Goal: Task Accomplishment & Management: Manage account settings

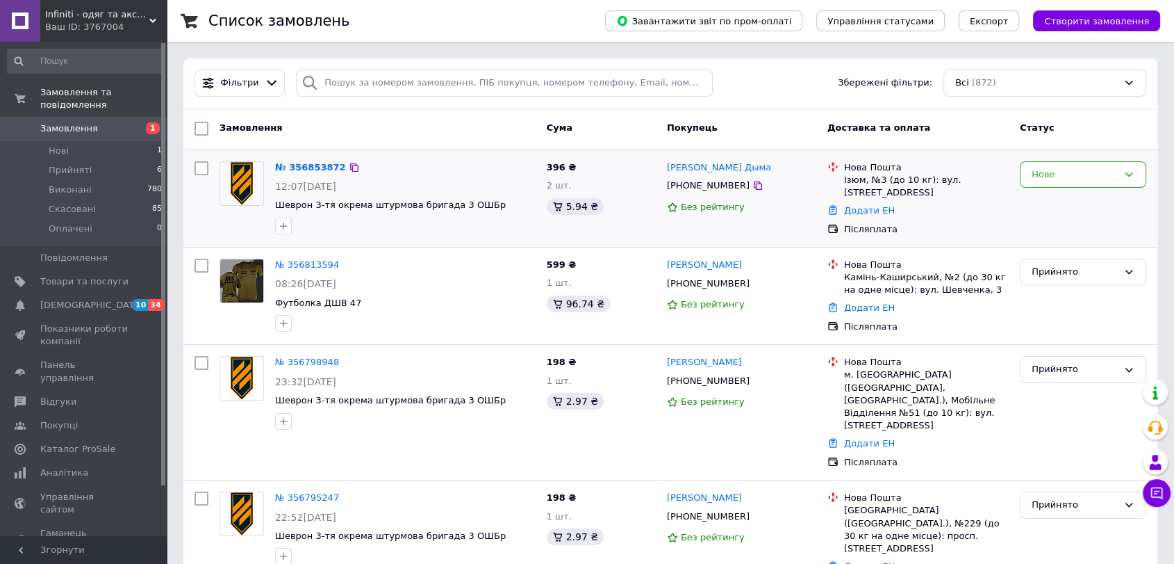
click at [423, 171] on div "№ 356853872" at bounding box center [405, 168] width 263 height 16
click at [1088, 170] on div "Нове" at bounding box center [1075, 174] width 86 height 15
drag, startPoint x: 1052, startPoint y: 209, endPoint x: 1049, endPoint y: 218, distance: 9.7
click at [1053, 208] on li "Прийнято" at bounding box center [1083, 203] width 125 height 26
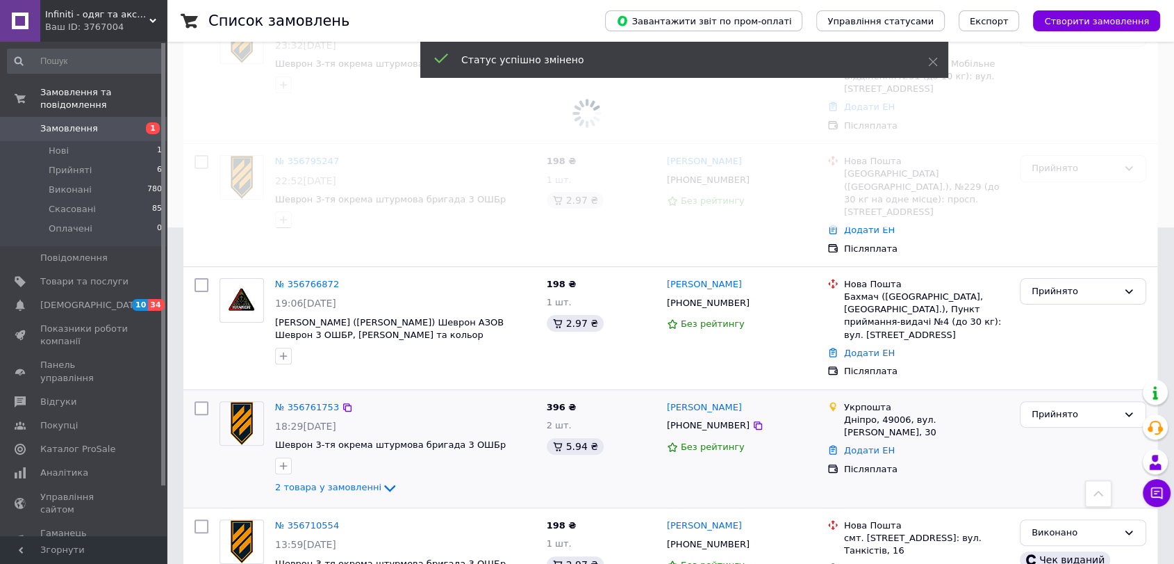
scroll to position [309, 0]
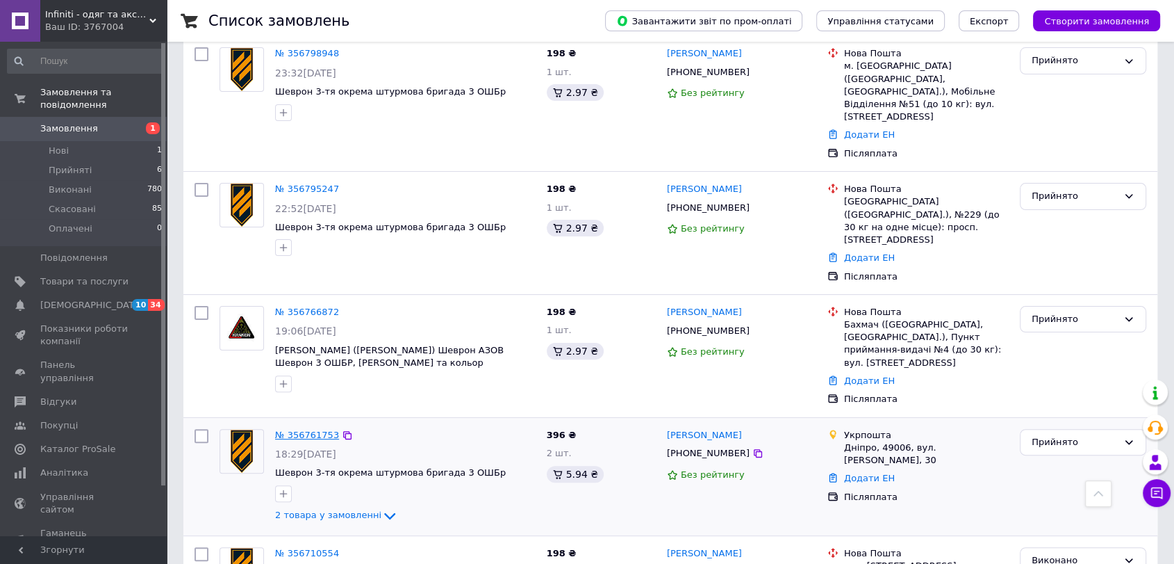
click at [300, 429] on link "№ 356761753" at bounding box center [307, 434] width 64 height 10
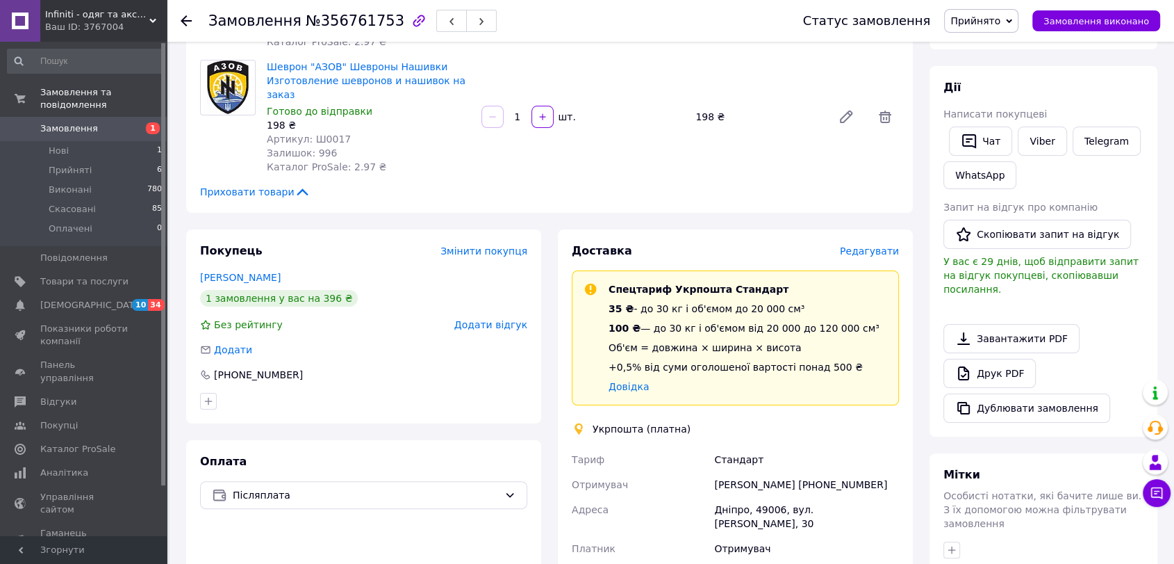
scroll to position [463, 0]
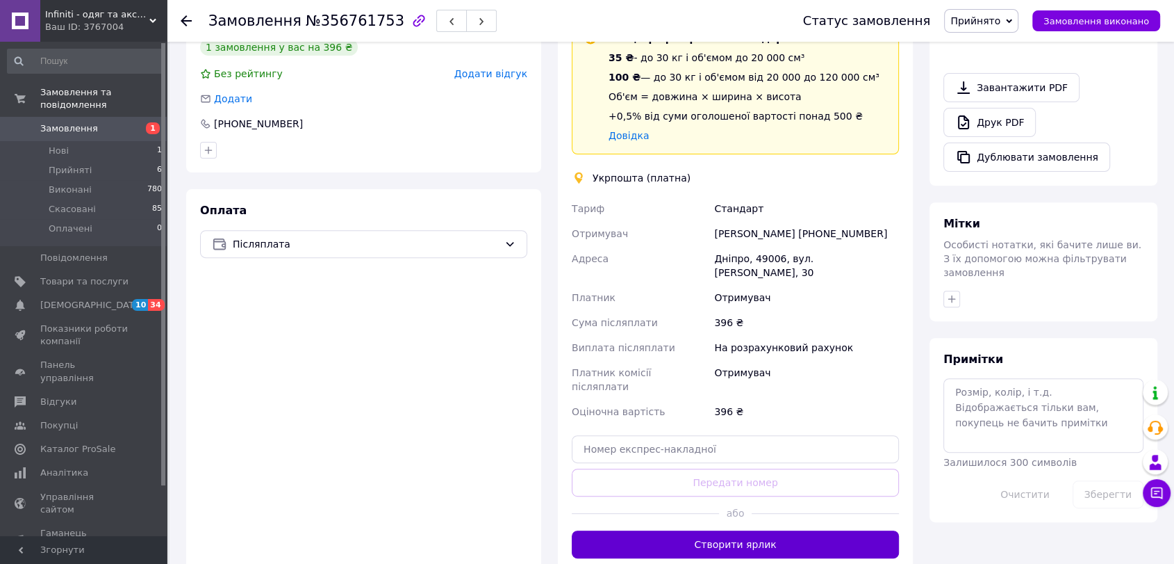
click at [714, 530] on button "Створити ярлик" at bounding box center [735, 544] width 327 height 28
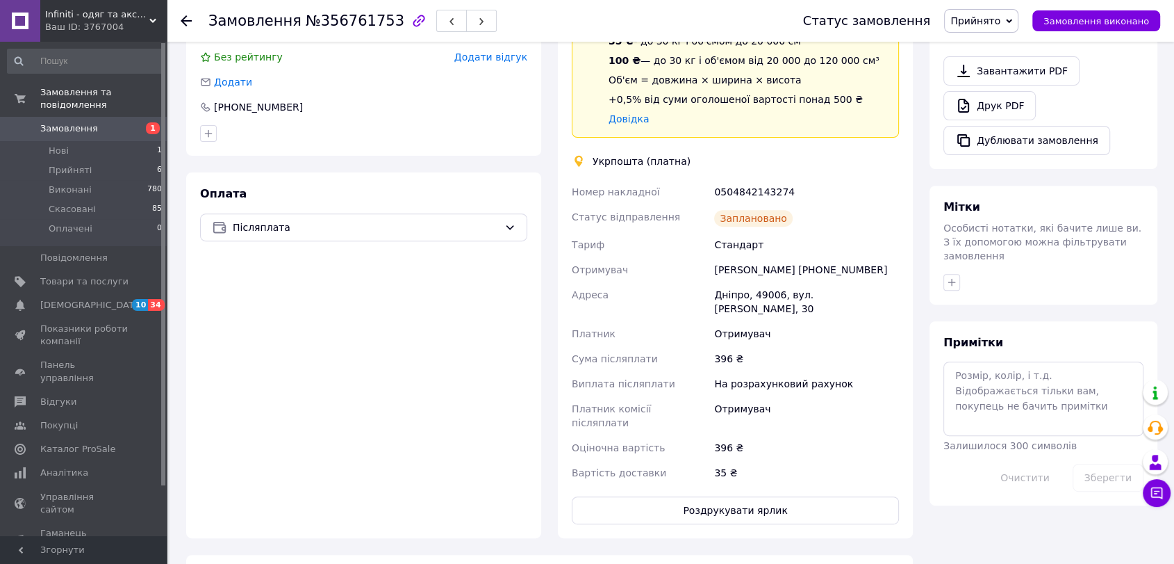
scroll to position [540, 0]
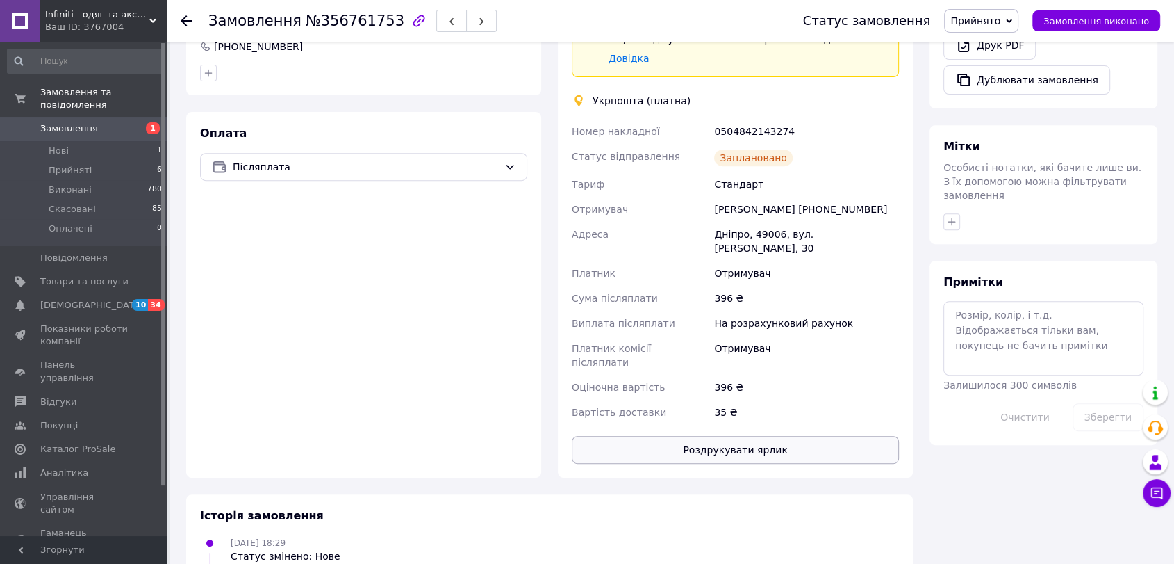
click at [730, 436] on button "Роздрукувати ярлик" at bounding box center [735, 450] width 327 height 28
click at [69, 141] on li "Нові 1" at bounding box center [85, 150] width 170 height 19
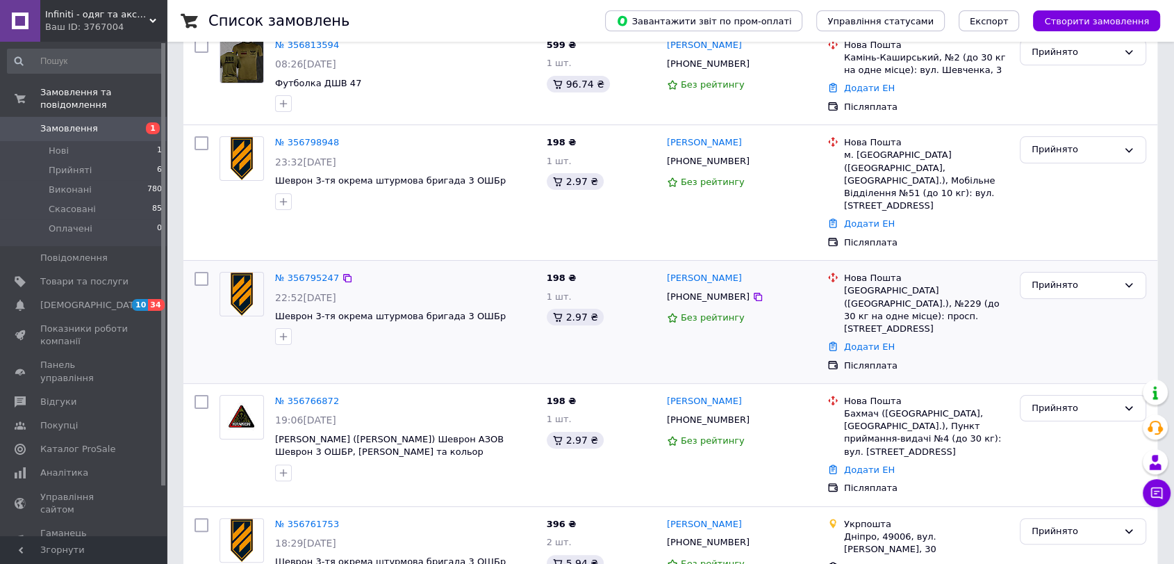
scroll to position [231, 0]
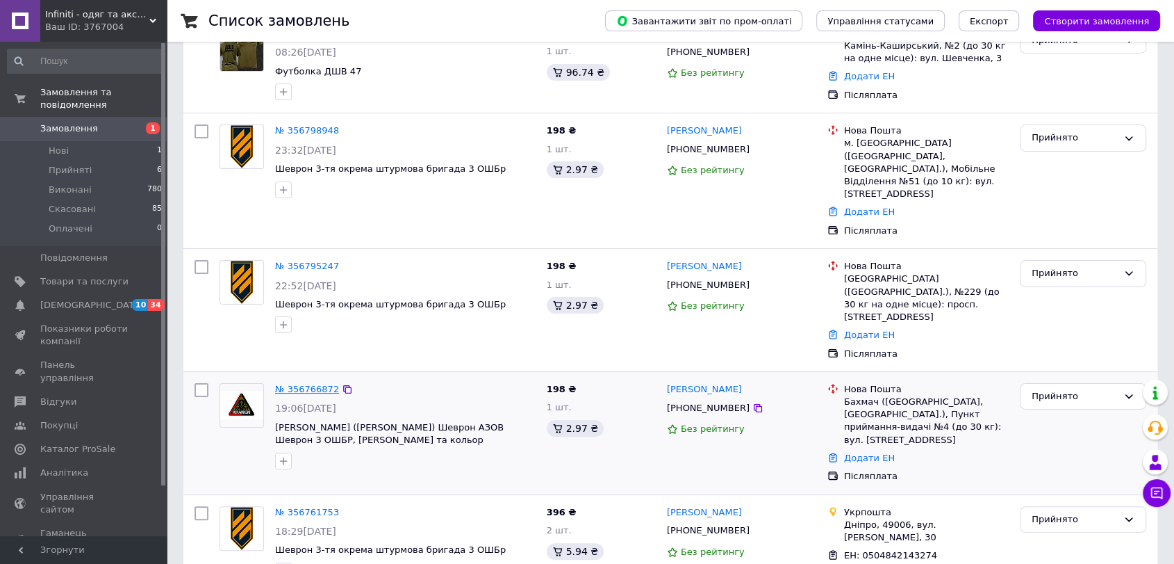
click at [289, 384] on link "№ 356766872" at bounding box center [307, 389] width 64 height 10
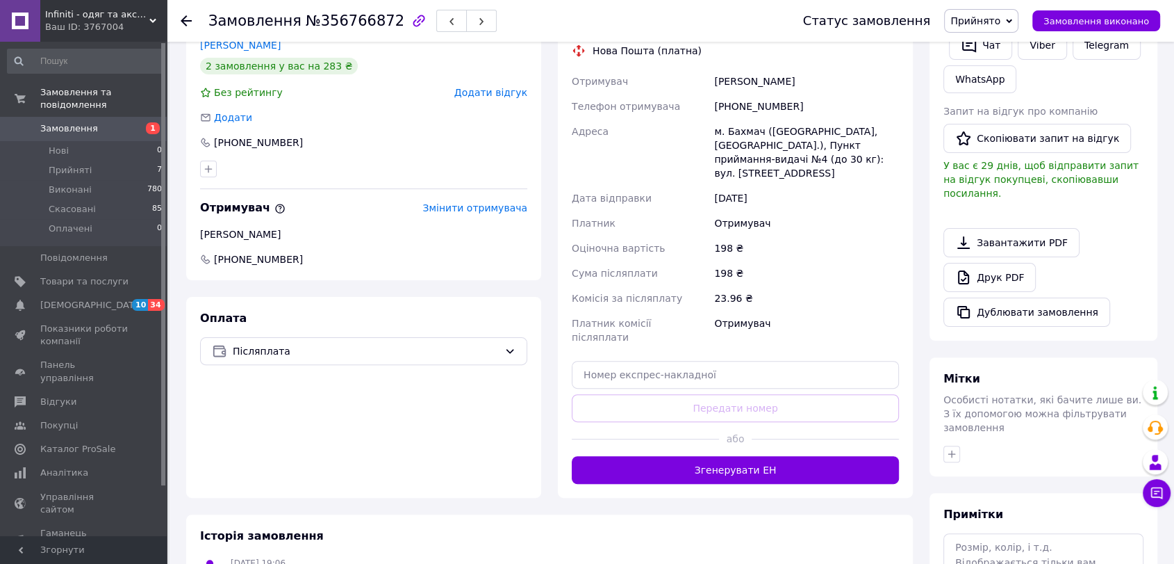
scroll to position [306, 0]
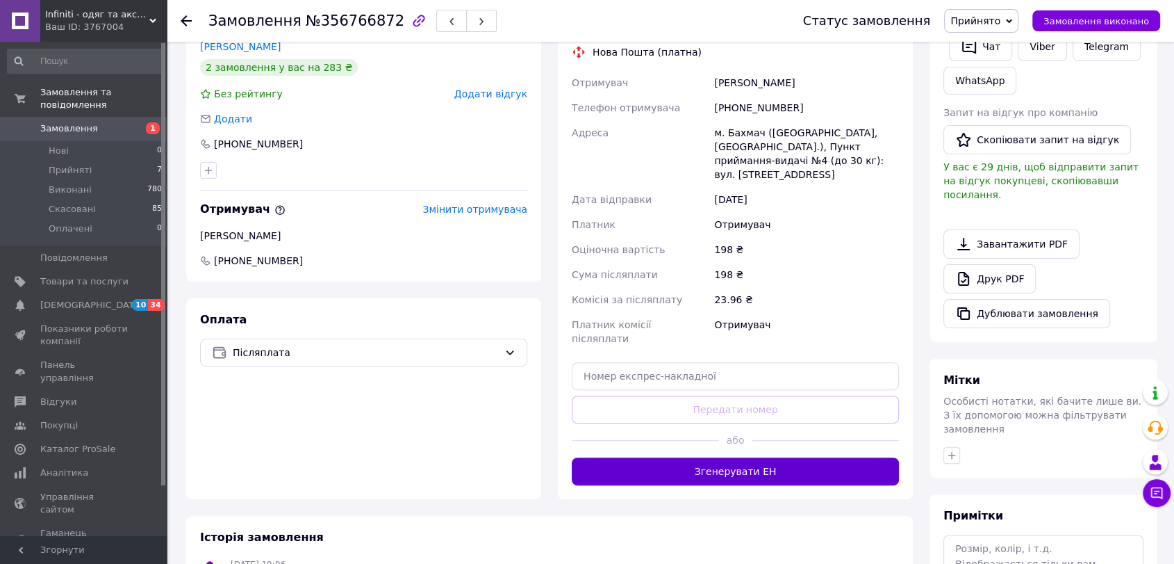
click at [701, 457] on button "Згенерувати ЕН" at bounding box center [735, 471] width 327 height 28
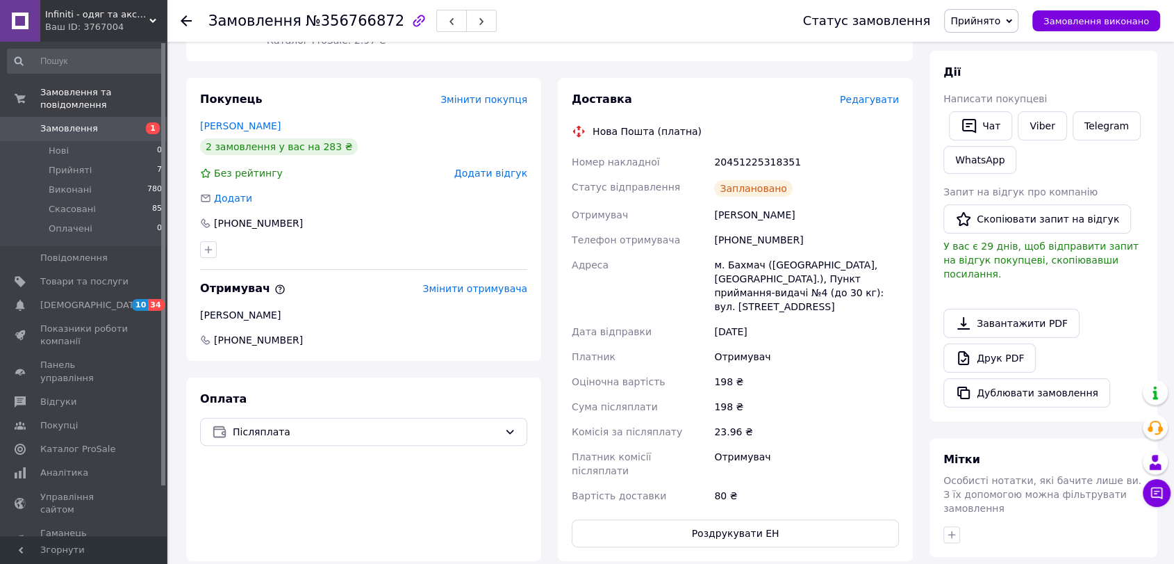
scroll to position [231, 0]
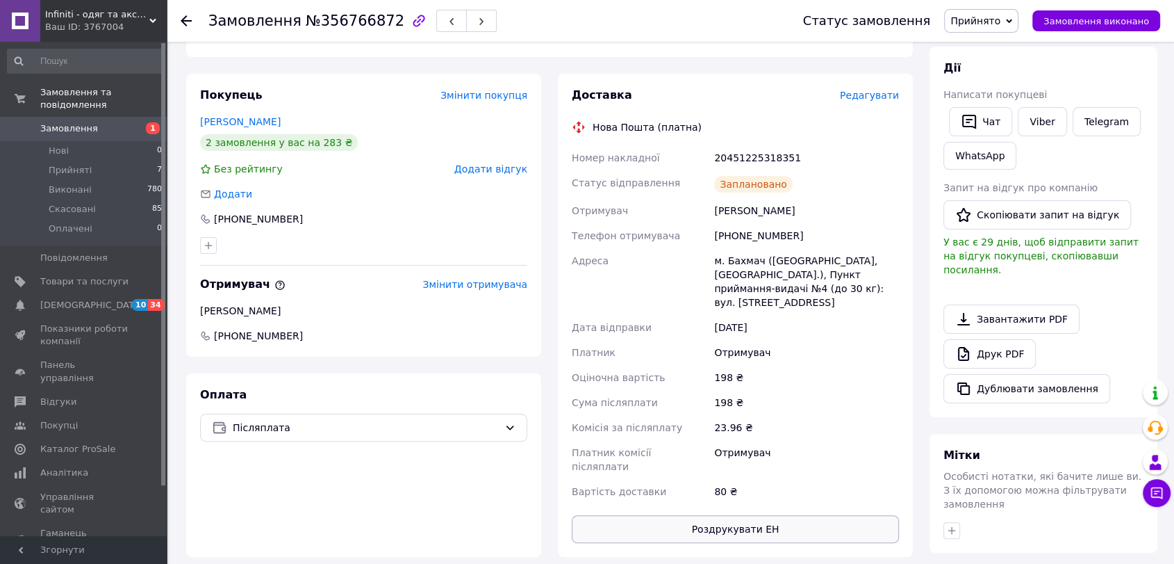
click at [739, 515] on button "Роздрукувати ЕН" at bounding box center [735, 529] width 327 height 28
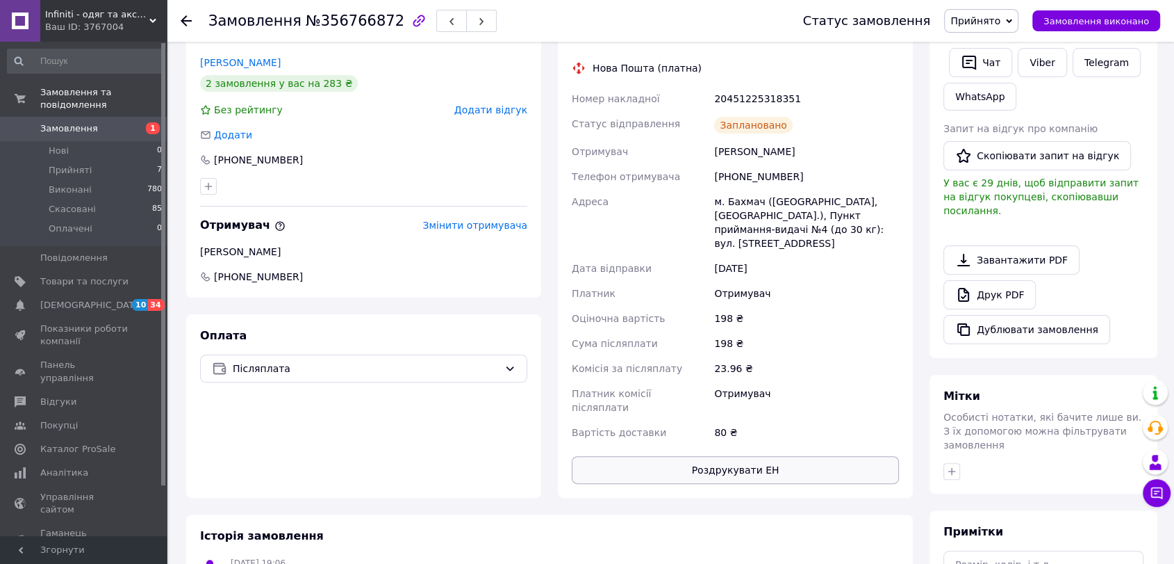
scroll to position [309, 0]
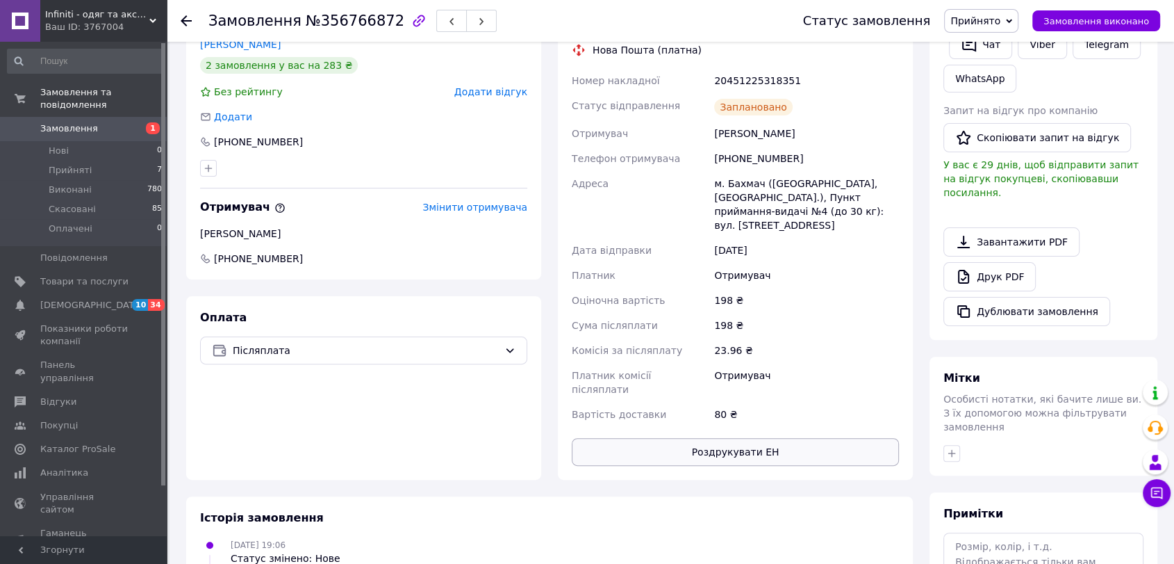
click at [716, 438] on button "Роздрукувати ЕН" at bounding box center [735, 452] width 327 height 28
click at [56, 145] on span "Нові" at bounding box center [59, 151] width 20 height 13
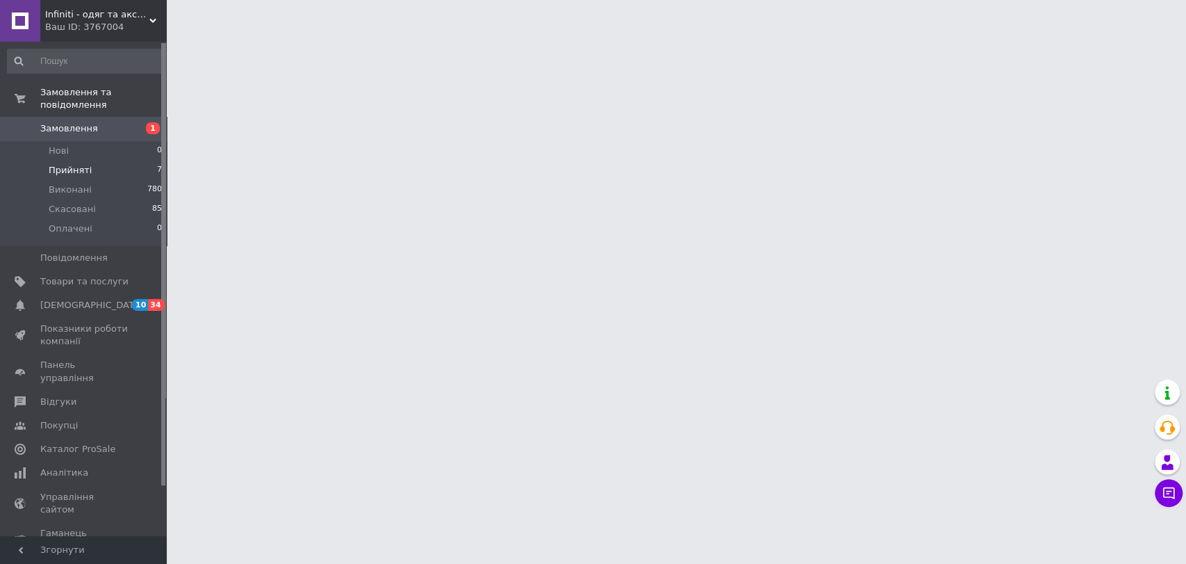
click at [69, 164] on span "Прийняті" at bounding box center [70, 170] width 43 height 13
click at [53, 299] on span "[DEMOGRAPHIC_DATA]" at bounding box center [91, 305] width 103 height 13
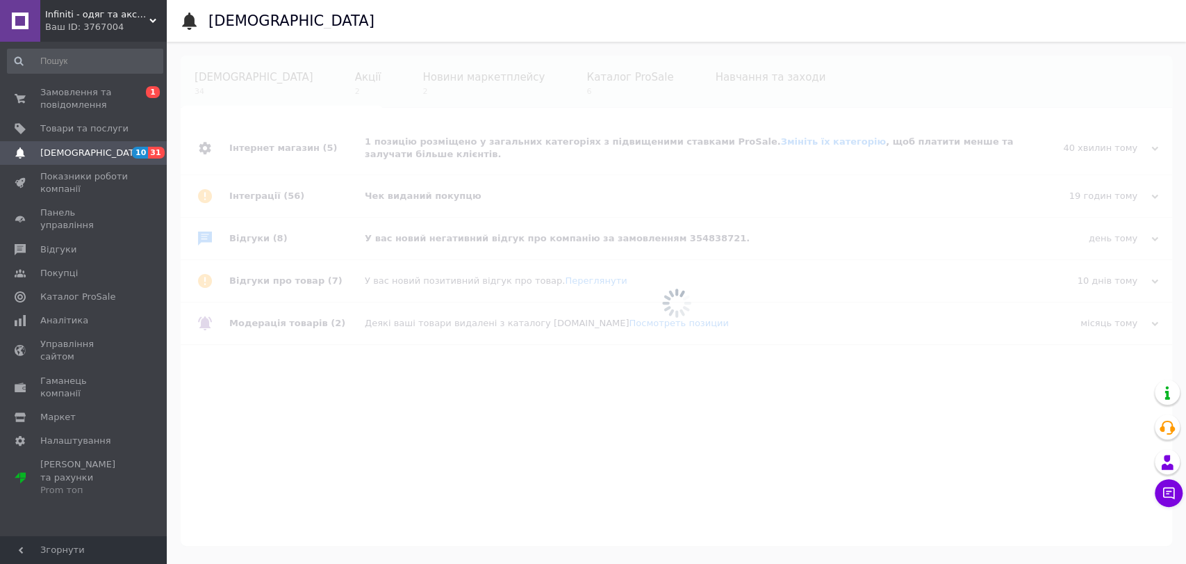
click at [533, 203] on div at bounding box center [676, 303] width 1019 height 522
click at [57, 157] on span "[DEMOGRAPHIC_DATA]" at bounding box center [91, 153] width 103 height 13
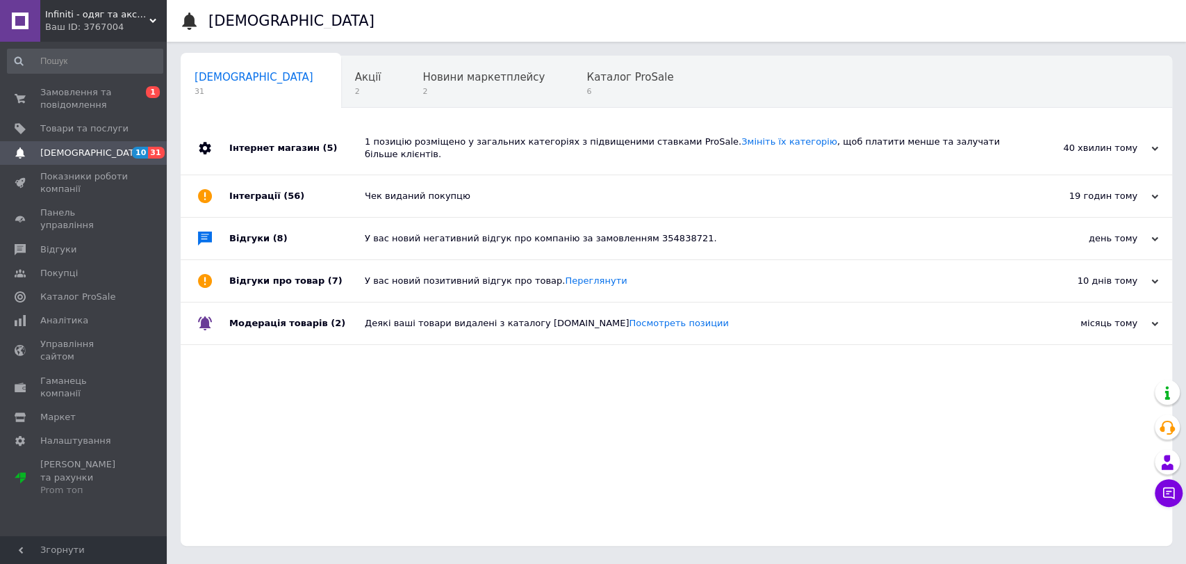
click at [425, 232] on div "У вас новий негативний відгук про компанію за замовленням 354838721." at bounding box center [692, 238] width 655 height 13
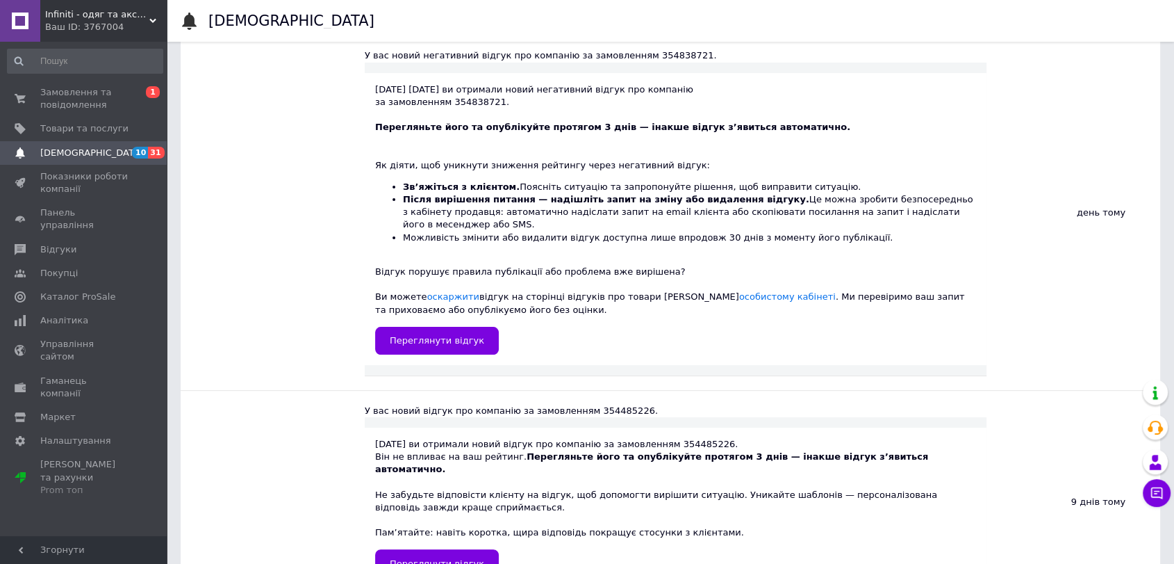
scroll to position [231, 0]
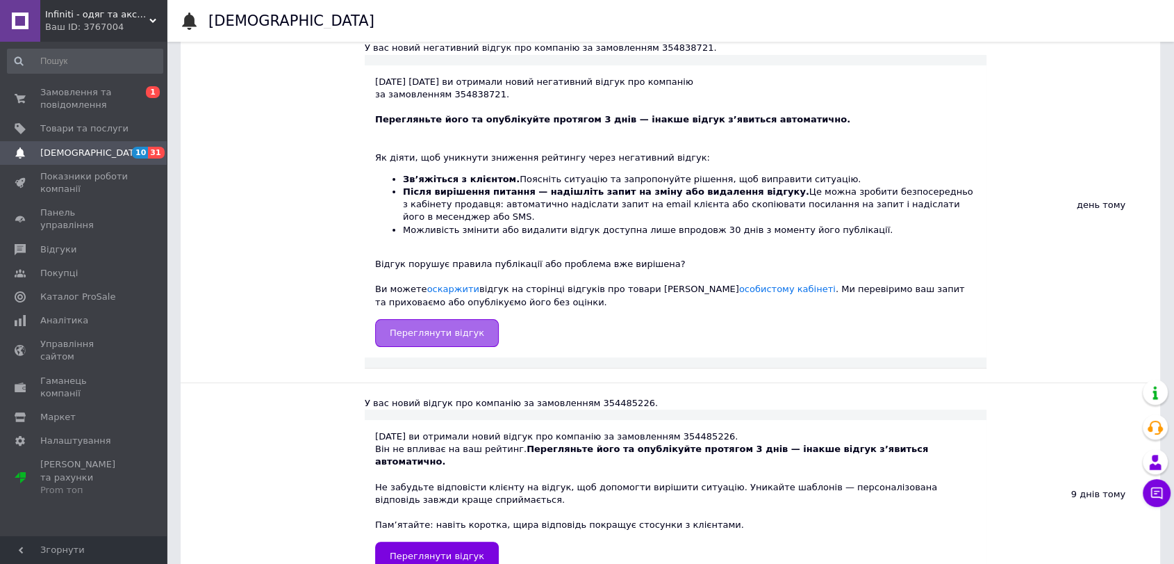
click at [448, 327] on span "Переглянути відгук" at bounding box center [437, 332] width 95 height 10
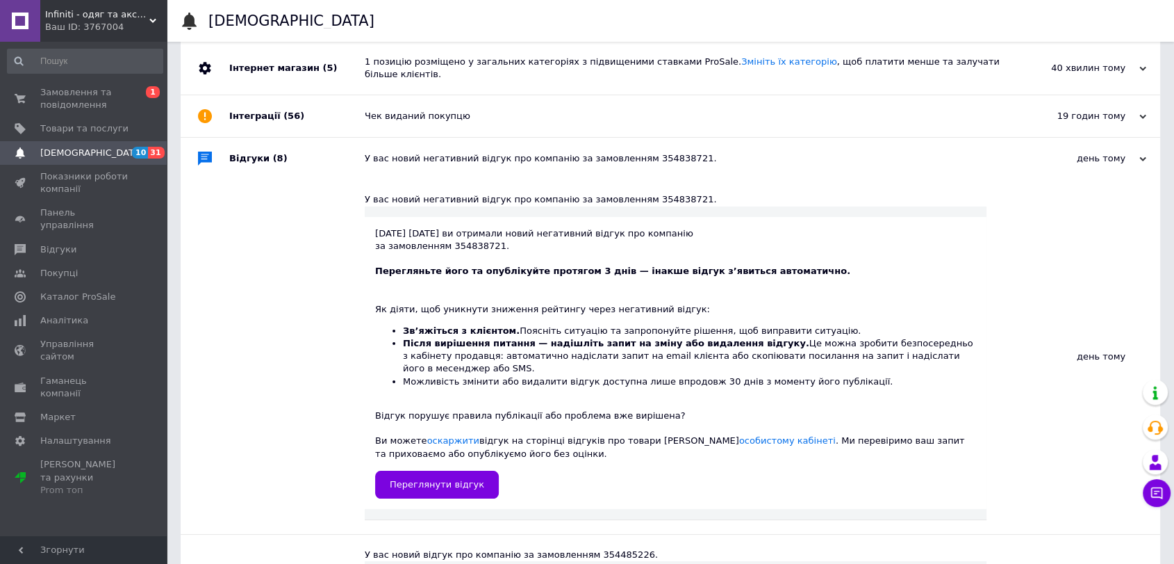
scroll to position [77, 0]
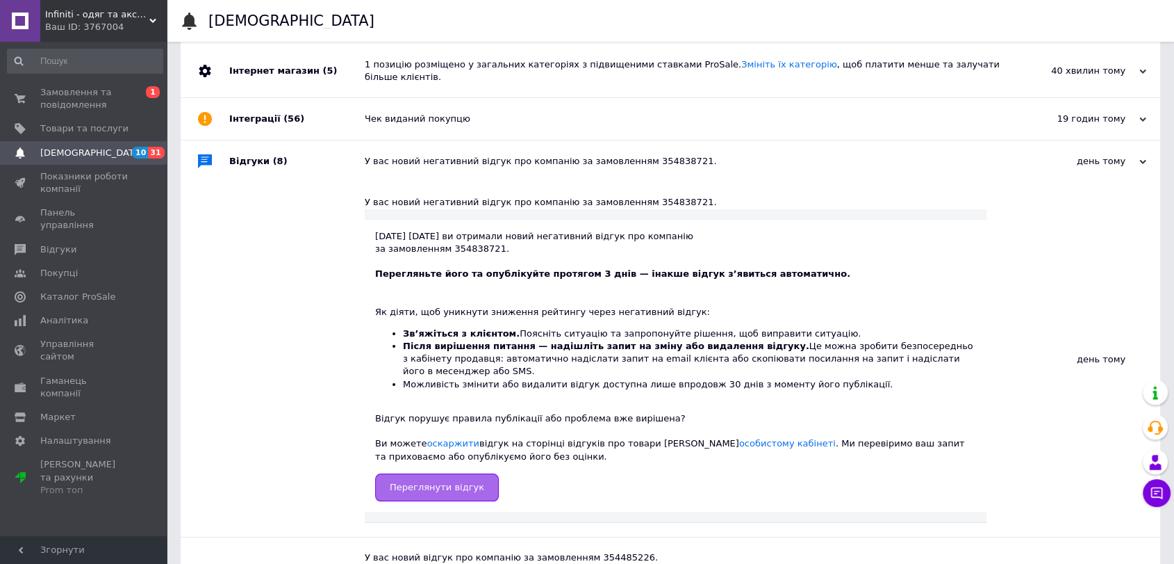
click at [454, 482] on span "Переглянути відгук" at bounding box center [437, 487] width 95 height 10
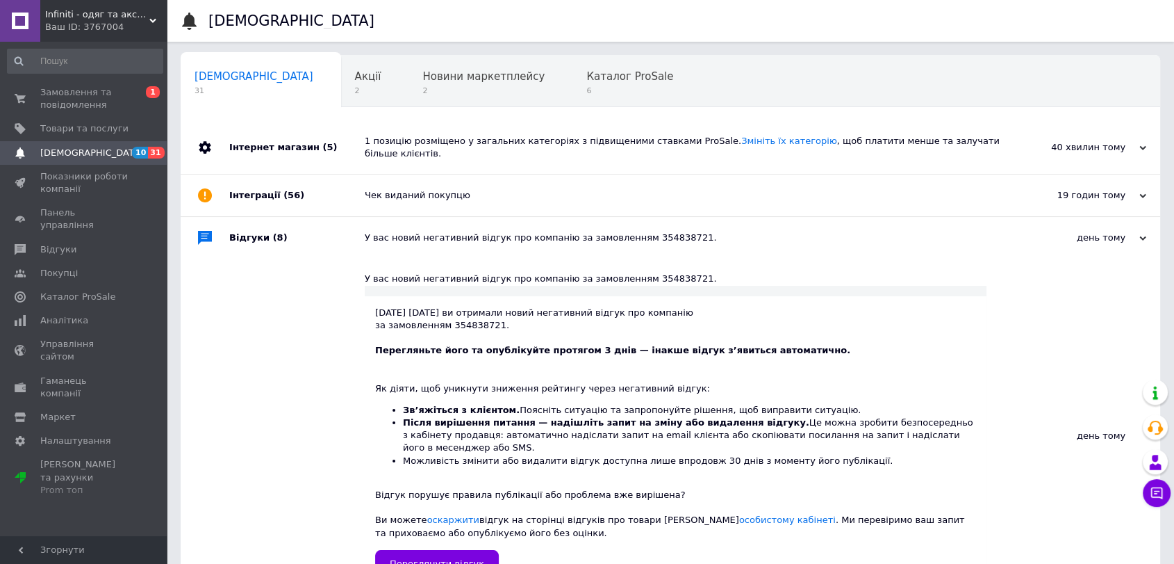
scroll to position [0, 0]
drag, startPoint x: 625, startPoint y: 228, endPoint x: 666, endPoint y: 230, distance: 41.1
click at [666, 232] on div "У вас новий негативний відгук про компанію за замовленням 354838721." at bounding box center [686, 238] width 643 height 13
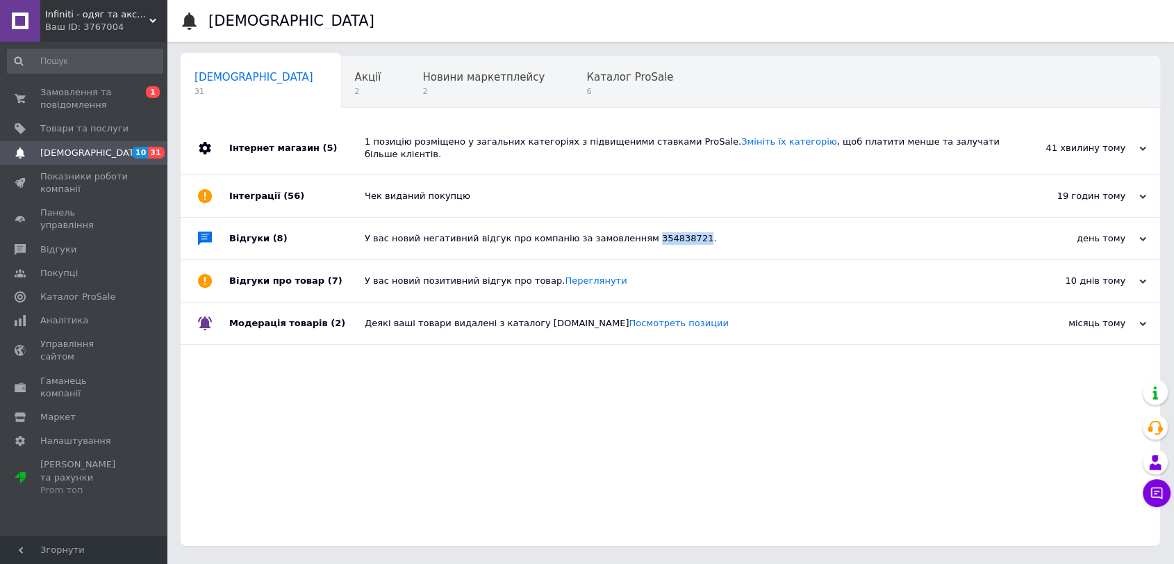
copy div "354838721"
click at [71, 102] on span "Замовлення та повідомлення" at bounding box center [84, 98] width 88 height 25
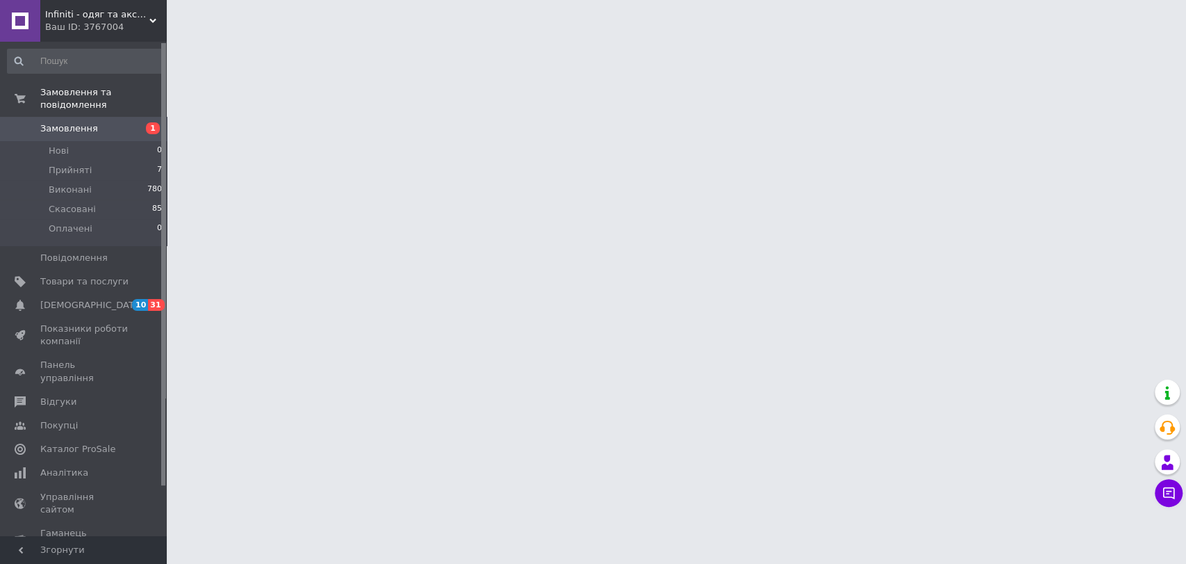
click at [61, 63] on input at bounding box center [85, 61] width 156 height 25
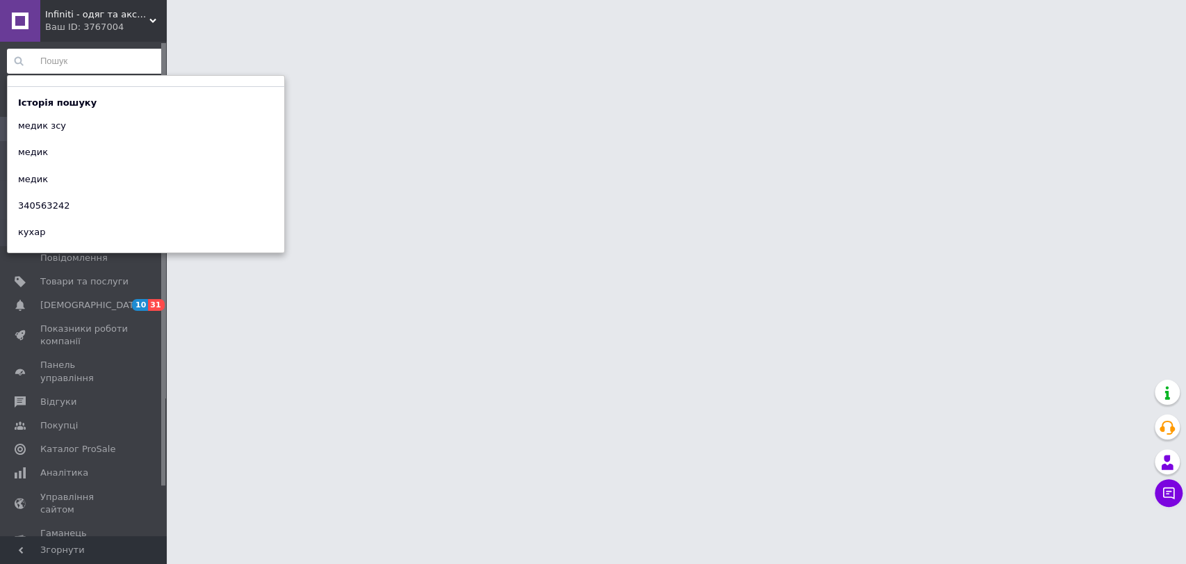
paste input "354838721"
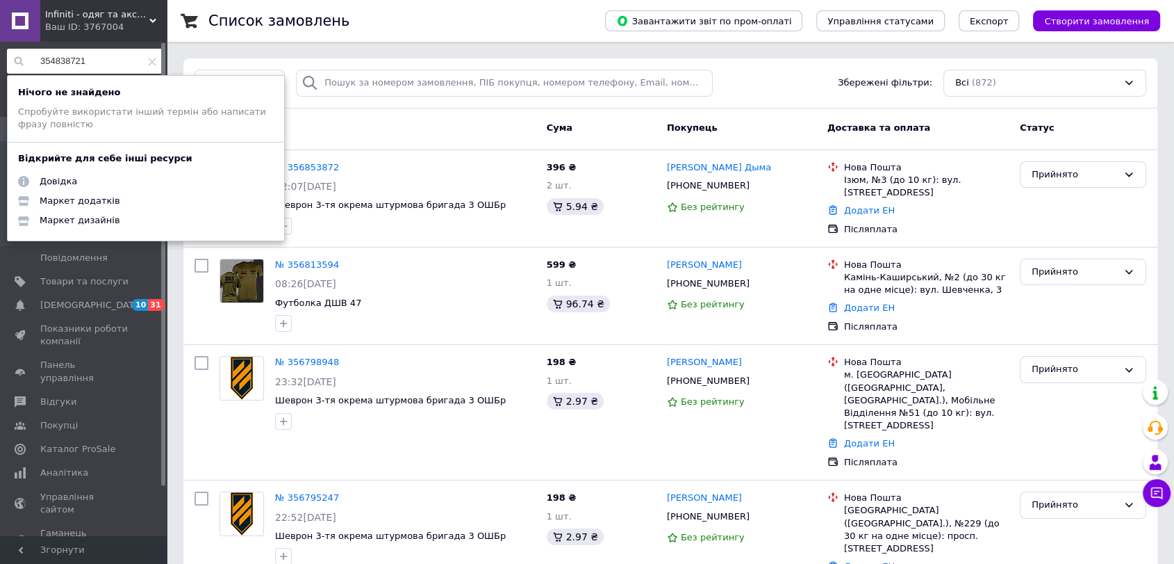
type input "354838721"
click at [511, 1] on div "Список замовлень" at bounding box center [392, 21] width 369 height 42
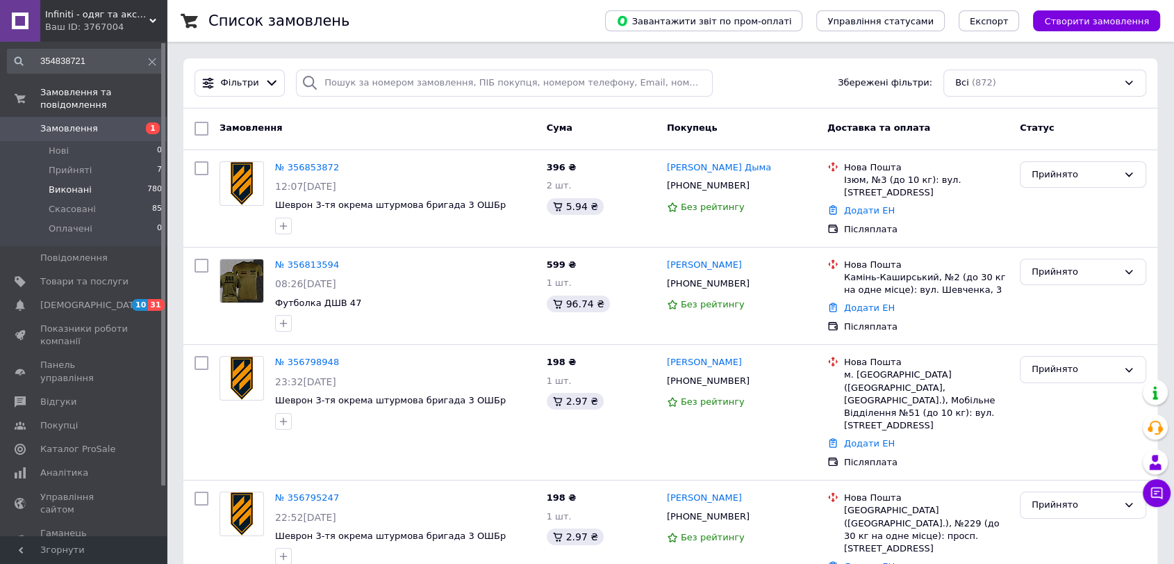
drag, startPoint x: 72, startPoint y: 175, endPoint x: 78, endPoint y: 181, distance: 8.4
click at [72, 183] on span "Виконані" at bounding box center [70, 189] width 43 height 13
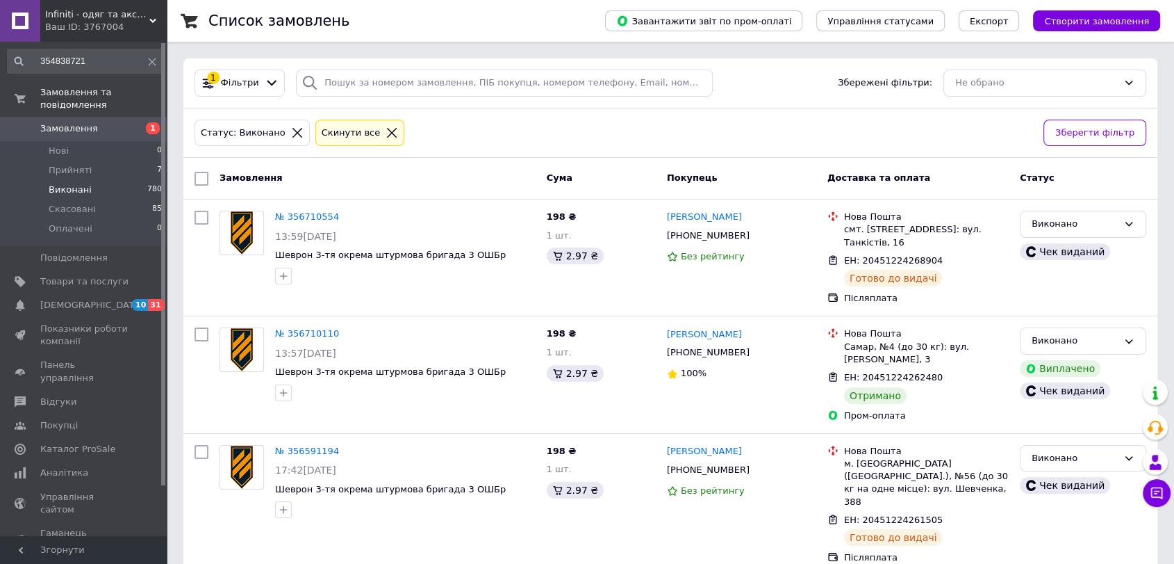
scroll to position [309, 0]
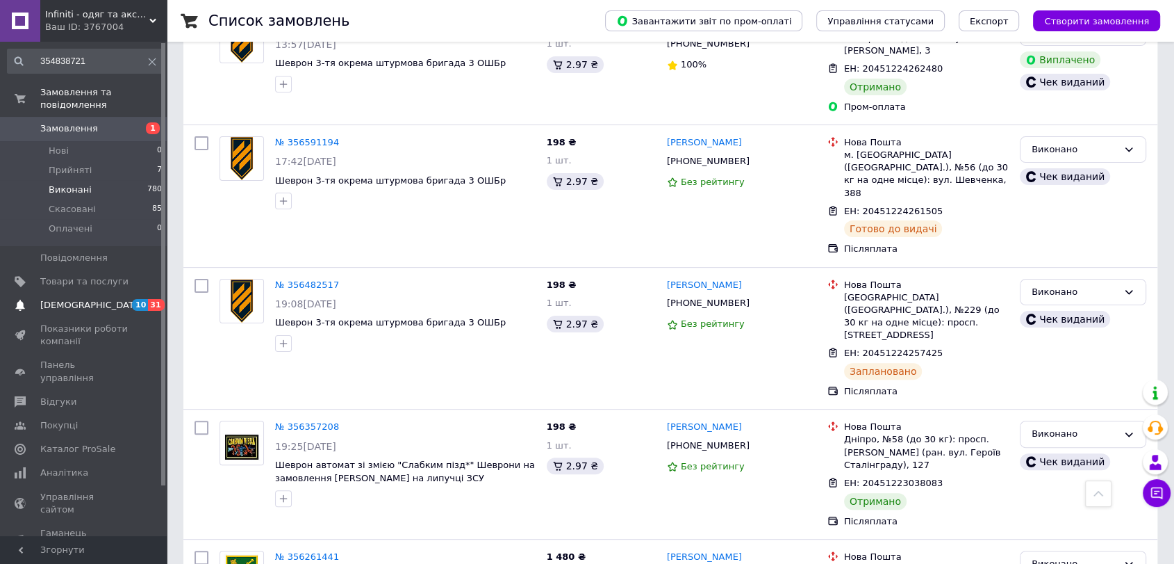
click at [85, 299] on span "[DEMOGRAPHIC_DATA]" at bounding box center [91, 305] width 103 height 13
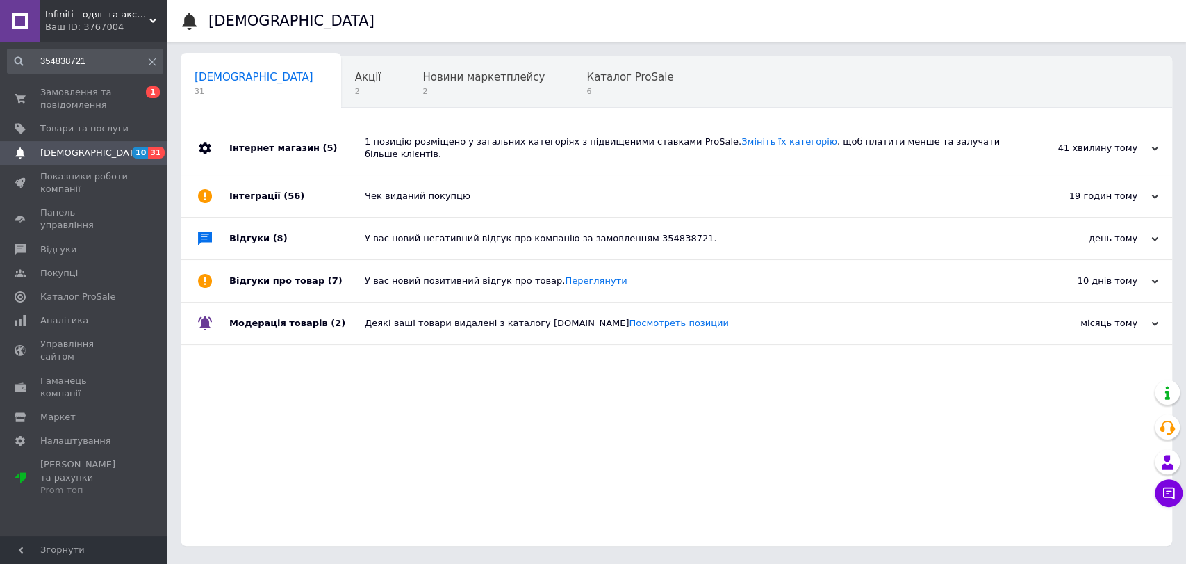
click at [337, 236] on div "Відгуки (8)" at bounding box center [297, 239] width 136 height 42
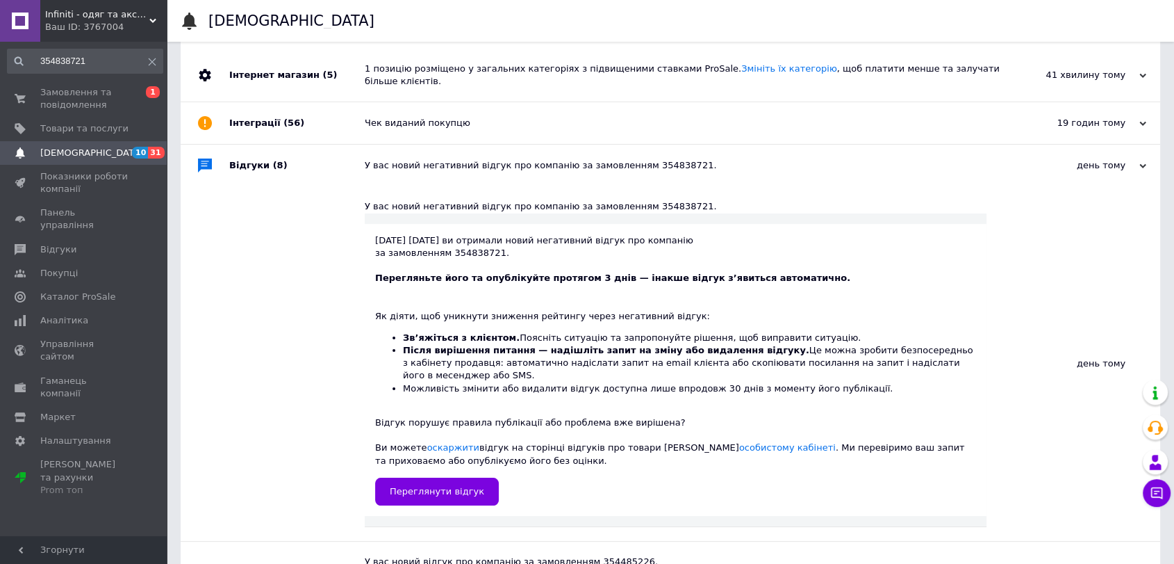
scroll to position [77, 0]
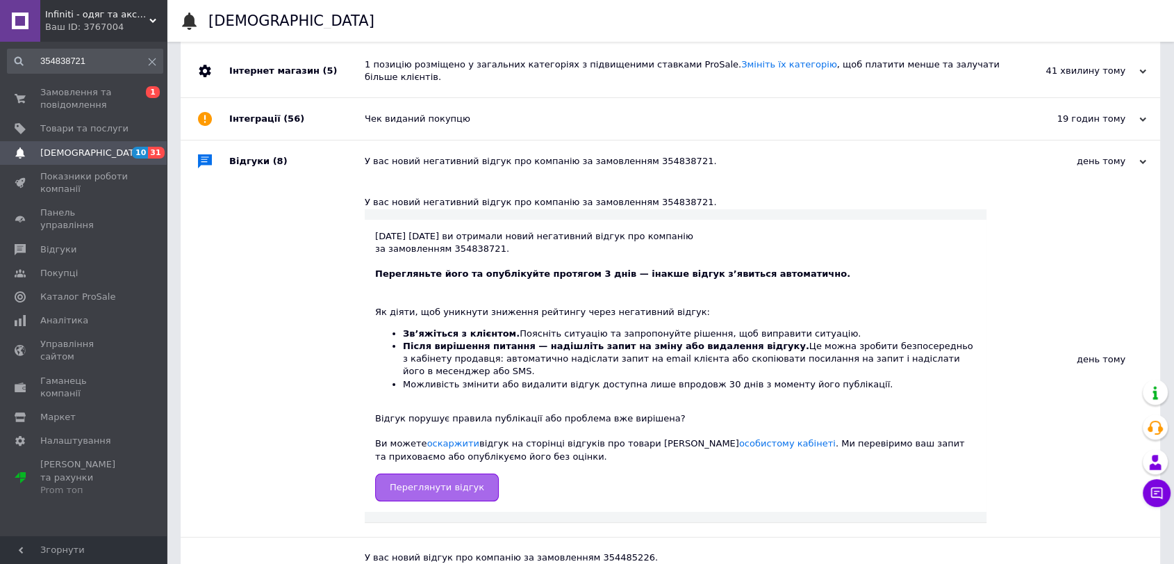
click at [436, 473] on link "Переглянути відгук" at bounding box center [437, 487] width 124 height 28
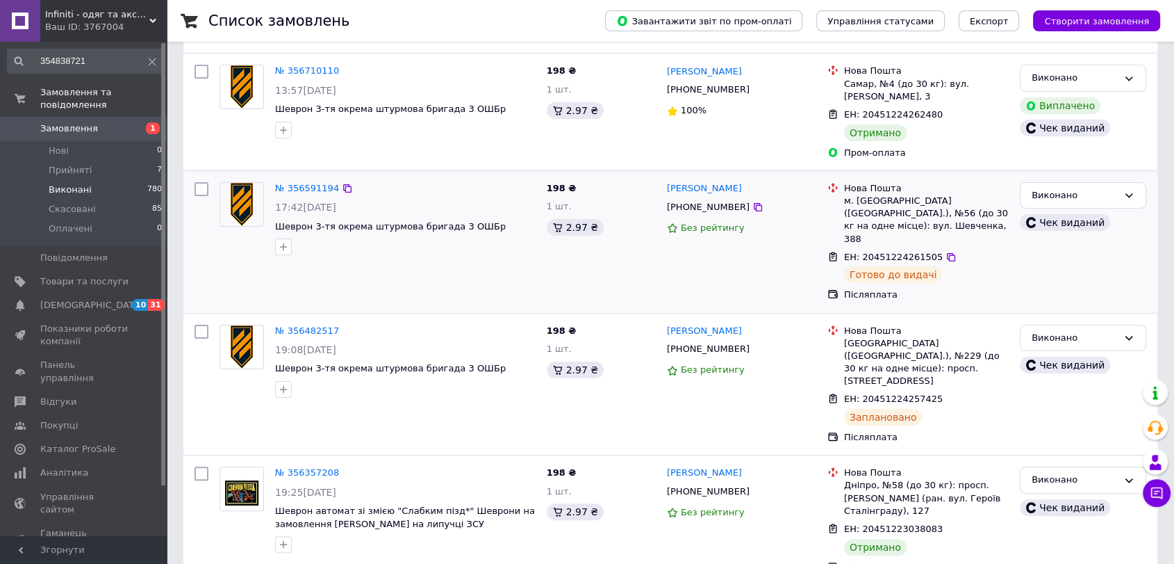
scroll to position [309, 0]
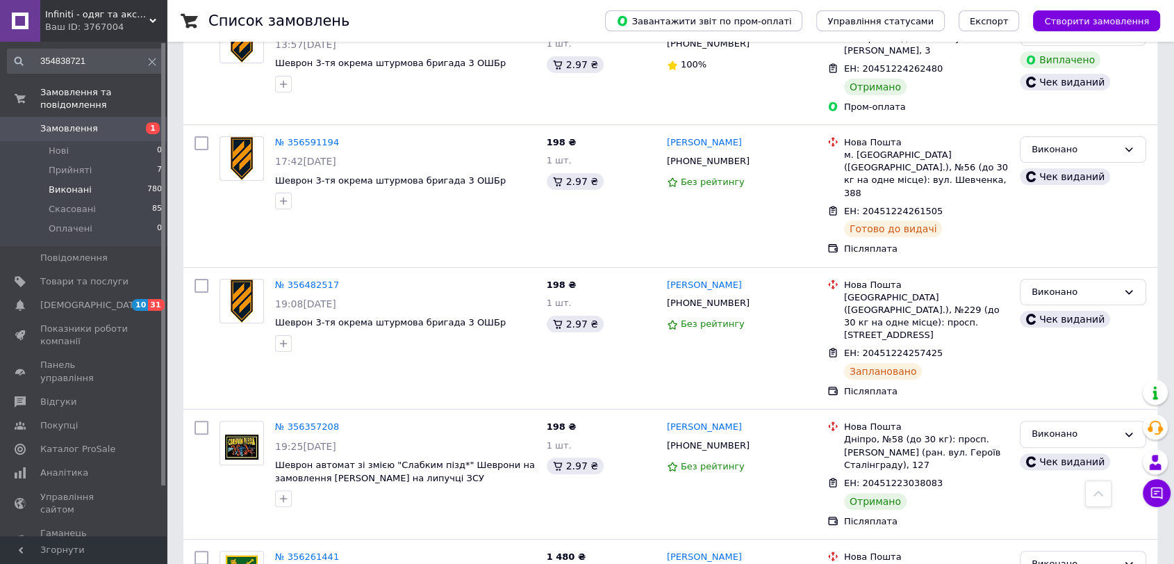
click at [61, 183] on span "Виконані" at bounding box center [70, 189] width 43 height 13
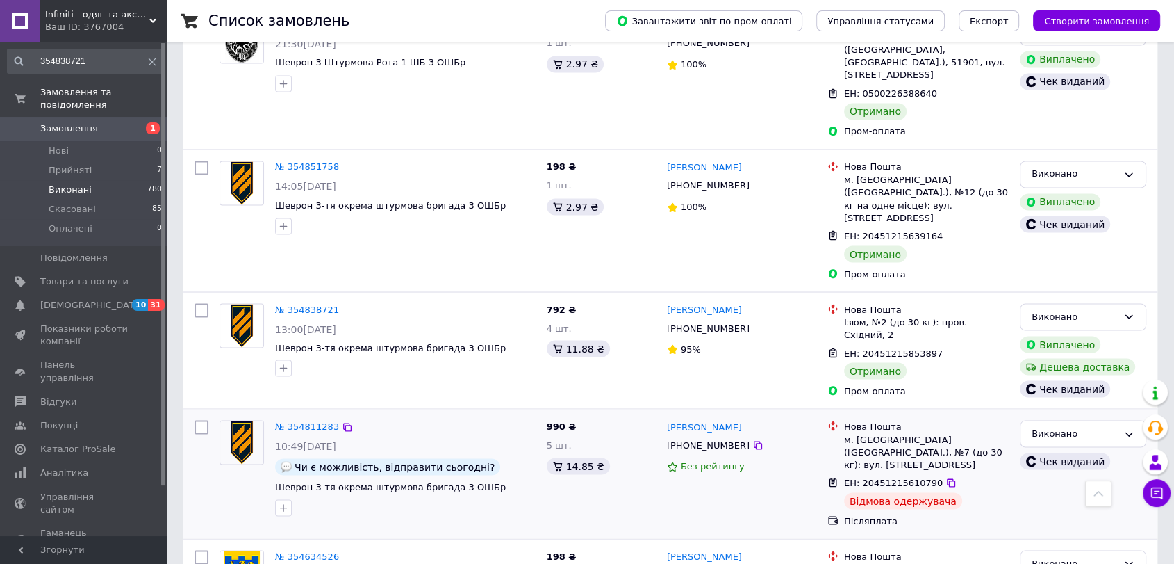
scroll to position [2393, 0]
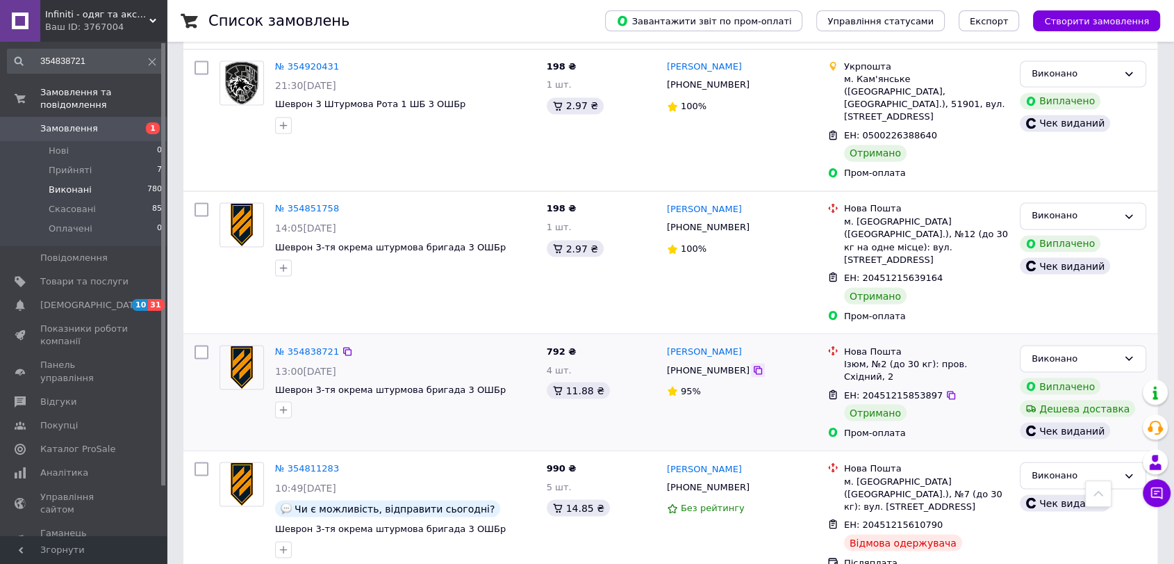
click at [753, 364] on icon at bounding box center [758, 369] width 11 height 11
click at [301, 345] on link "№ 354838721" at bounding box center [307, 350] width 64 height 10
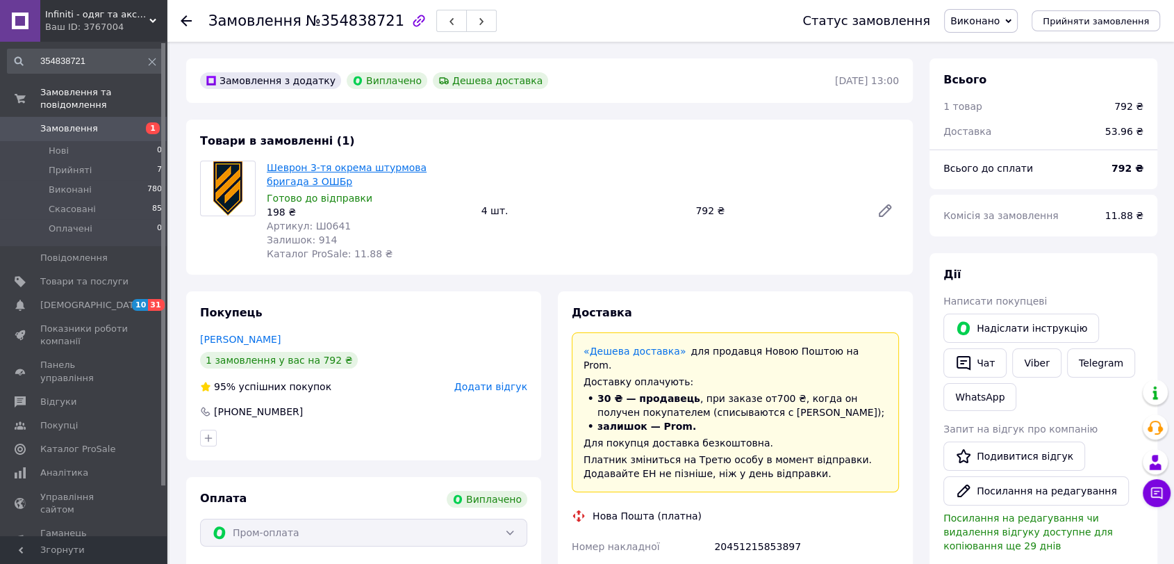
click at [300, 171] on link "Шеврон 3-тя окрема штурмова бригада 3 ОШБр" at bounding box center [347, 174] width 160 height 25
click at [97, 161] on li "Прийняті 7" at bounding box center [85, 170] width 170 height 19
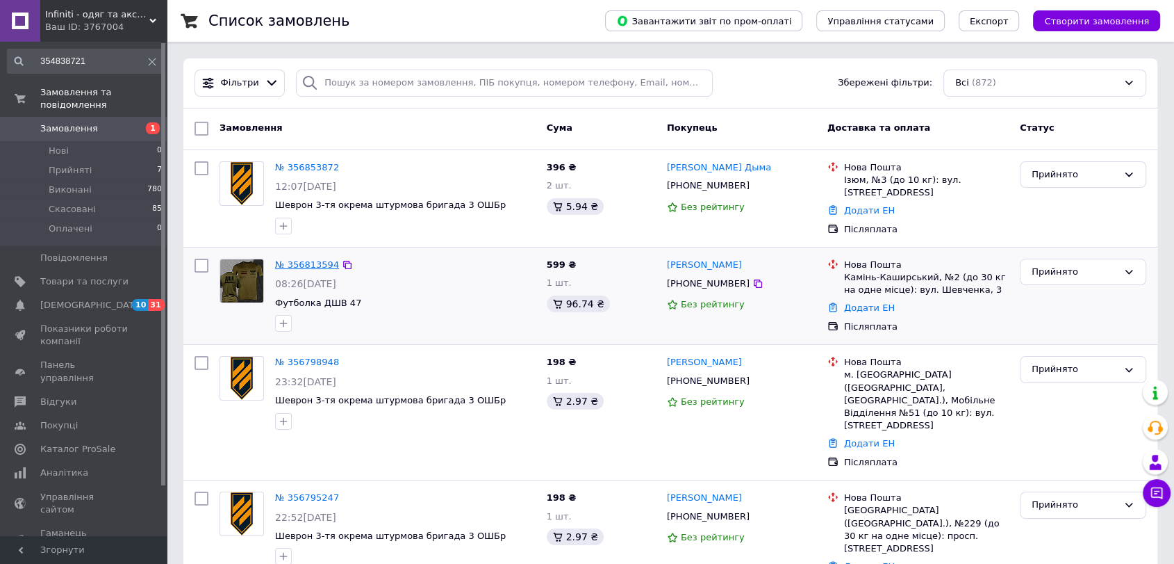
click at [315, 263] on link "№ 356813594" at bounding box center [307, 264] width 64 height 10
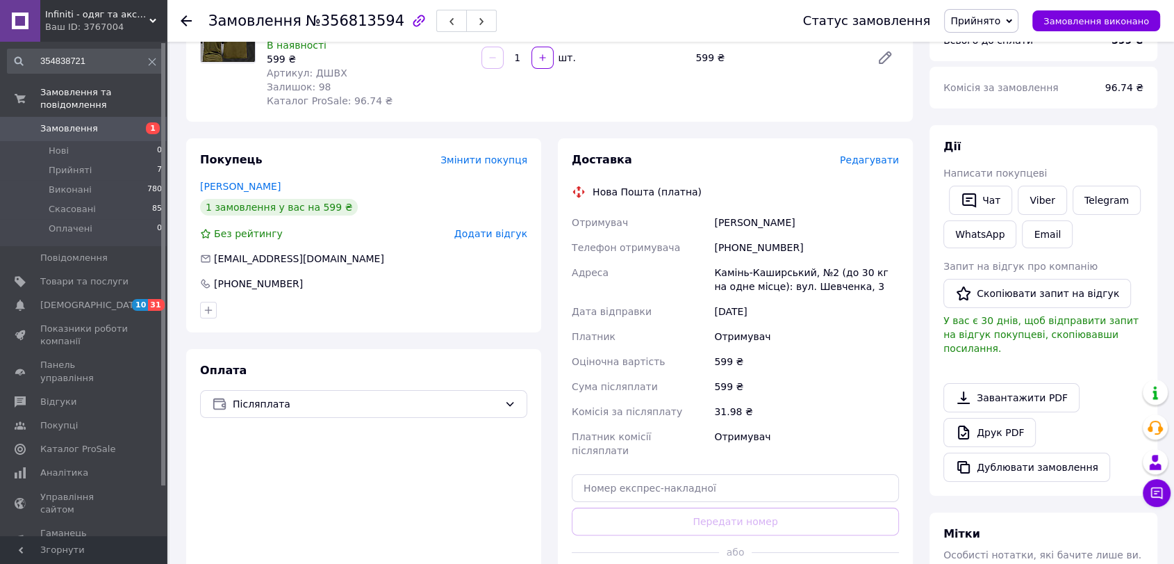
scroll to position [366, 0]
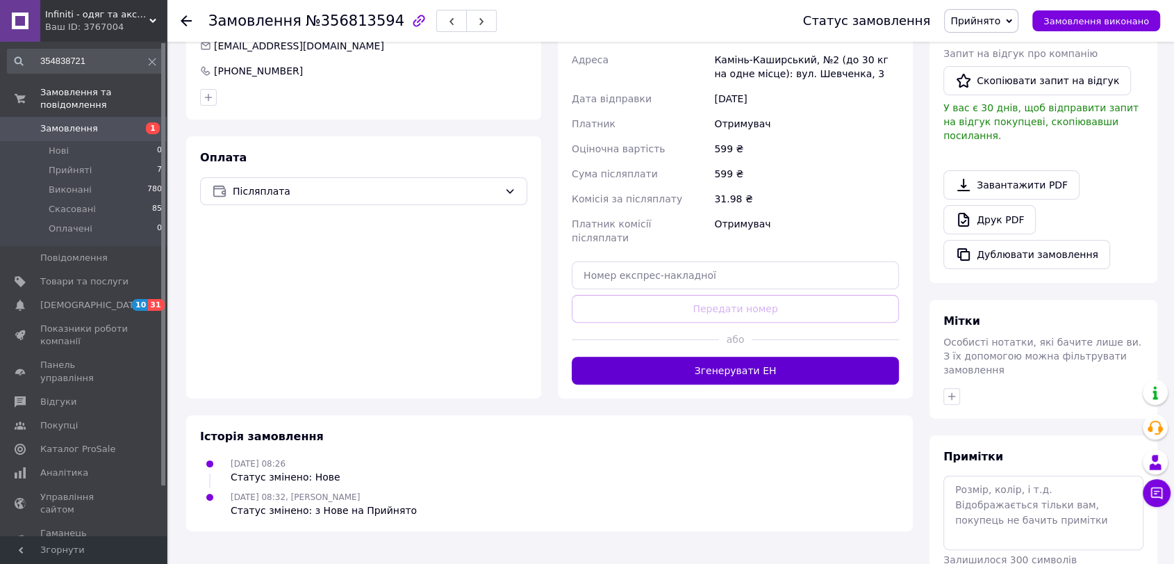
click at [684, 356] on button "Згенерувати ЕН" at bounding box center [735, 370] width 327 height 28
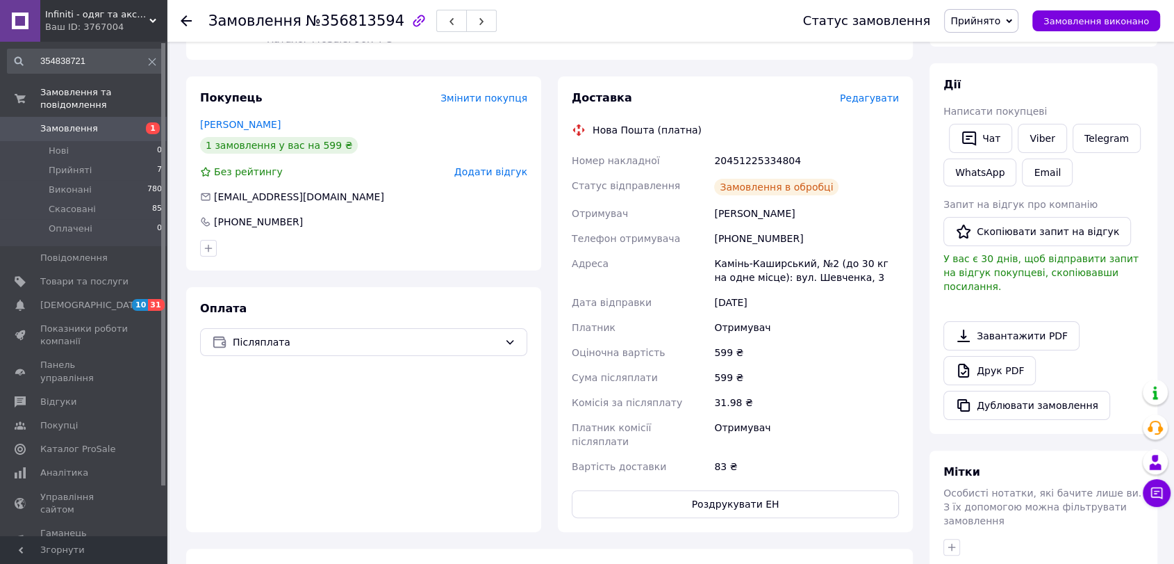
scroll to position [133, 0]
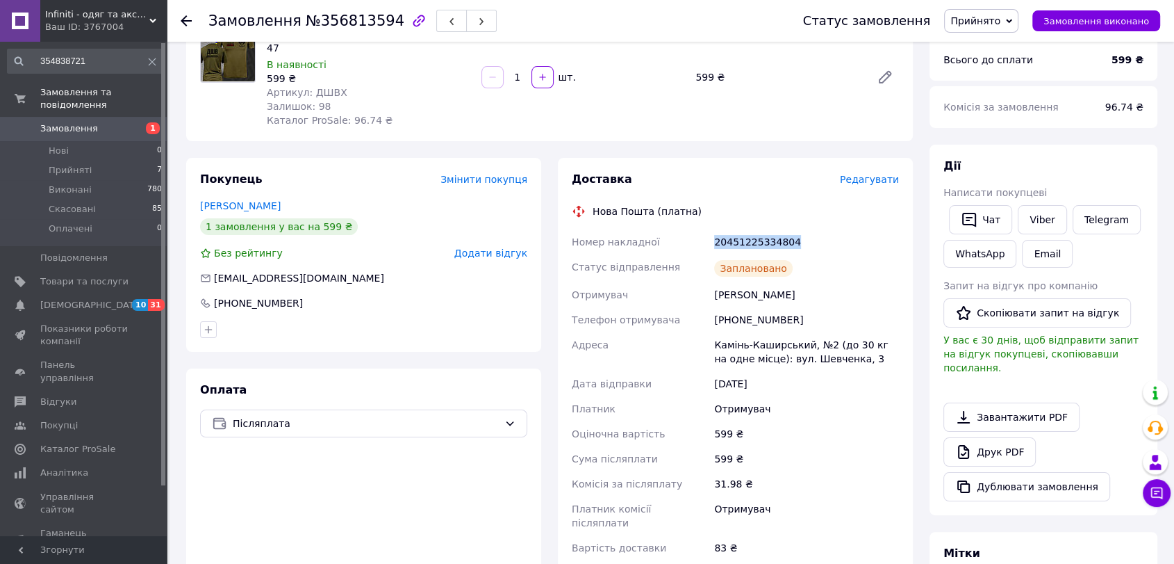
drag, startPoint x: 786, startPoint y: 238, endPoint x: 712, endPoint y: 245, distance: 74.6
click at [712, 245] on div "20451225334804" at bounding box center [807, 241] width 190 height 25
copy div "20451225334804"
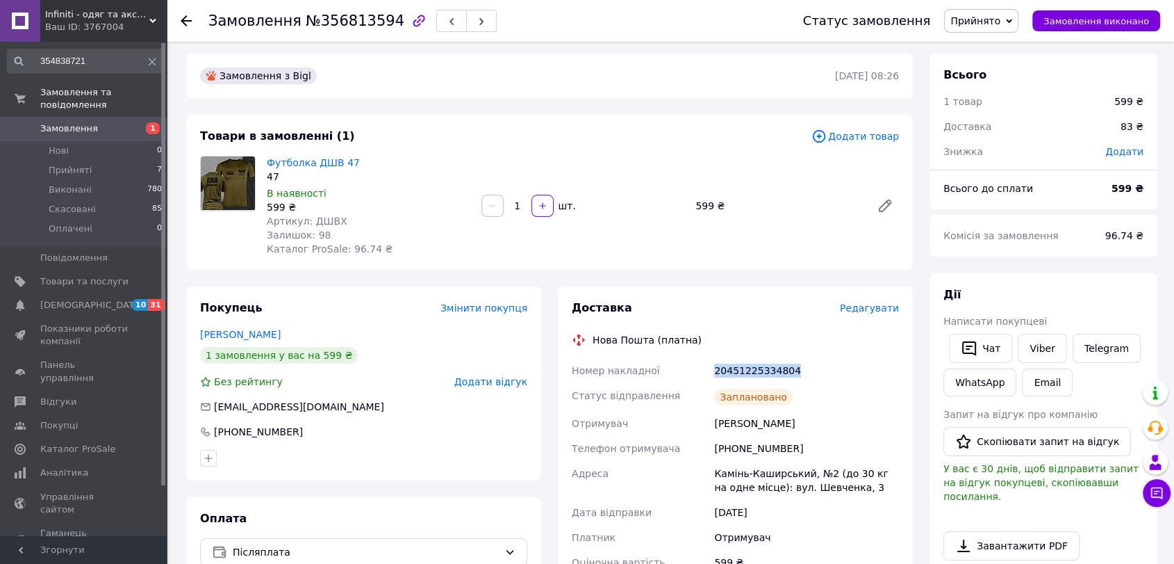
scroll to position [0, 0]
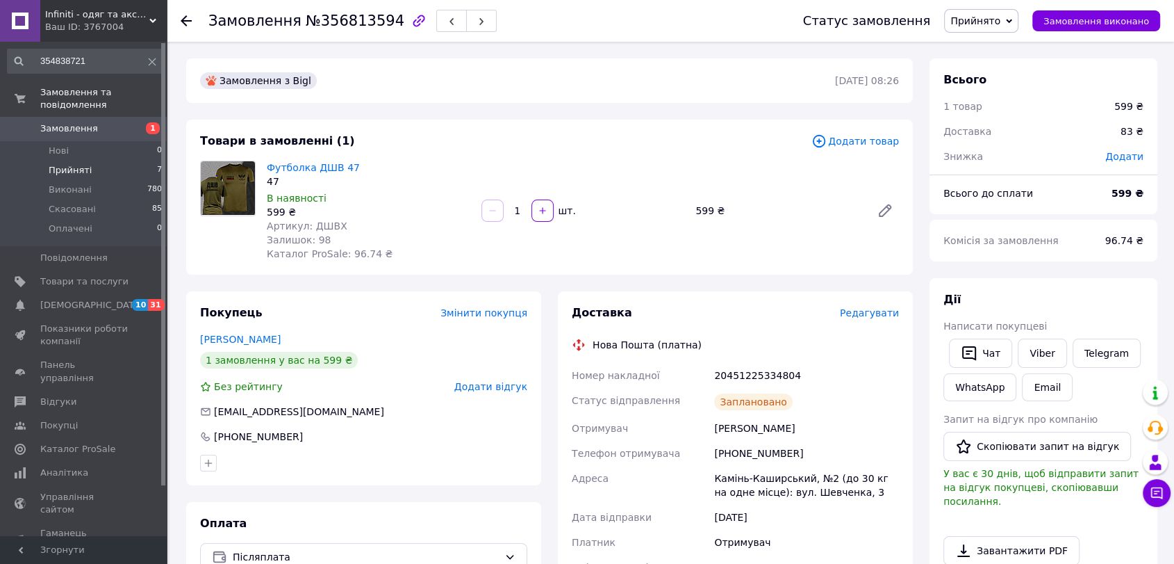
click at [70, 164] on span "Прийняті" at bounding box center [70, 170] width 43 height 13
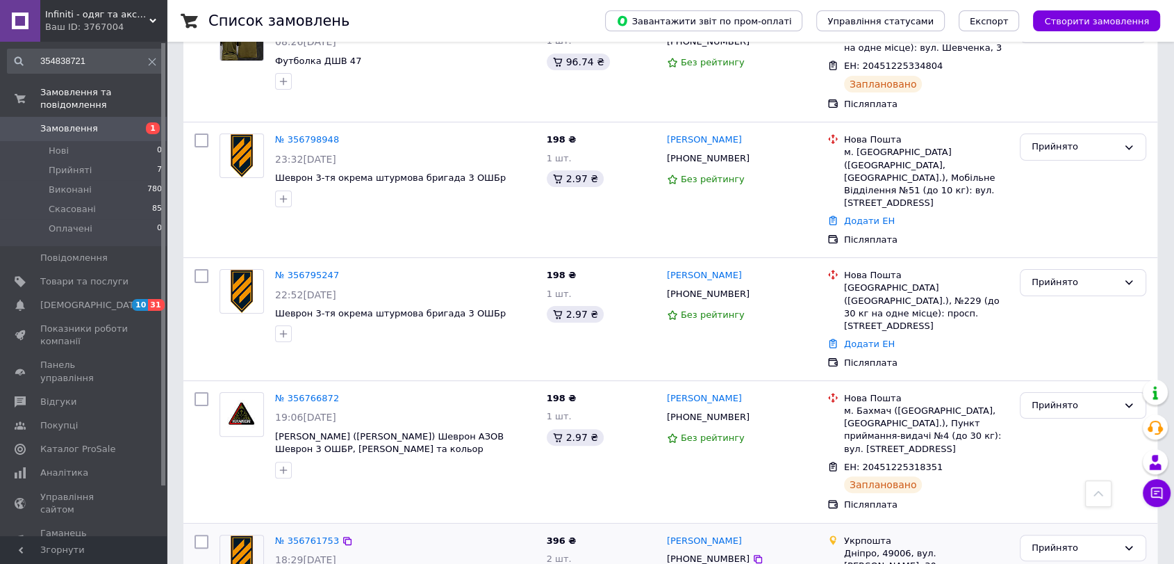
scroll to position [231, 0]
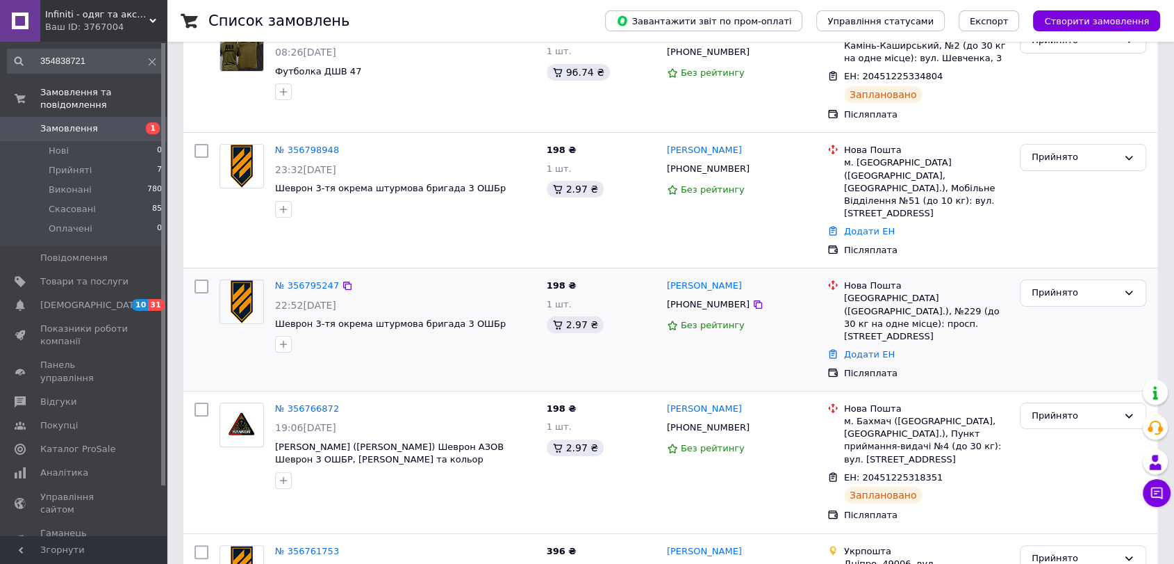
click at [477, 298] on div "22:52[DATE]" at bounding box center [405, 305] width 261 height 14
click at [311, 280] on link "№ 356795247" at bounding box center [307, 285] width 64 height 10
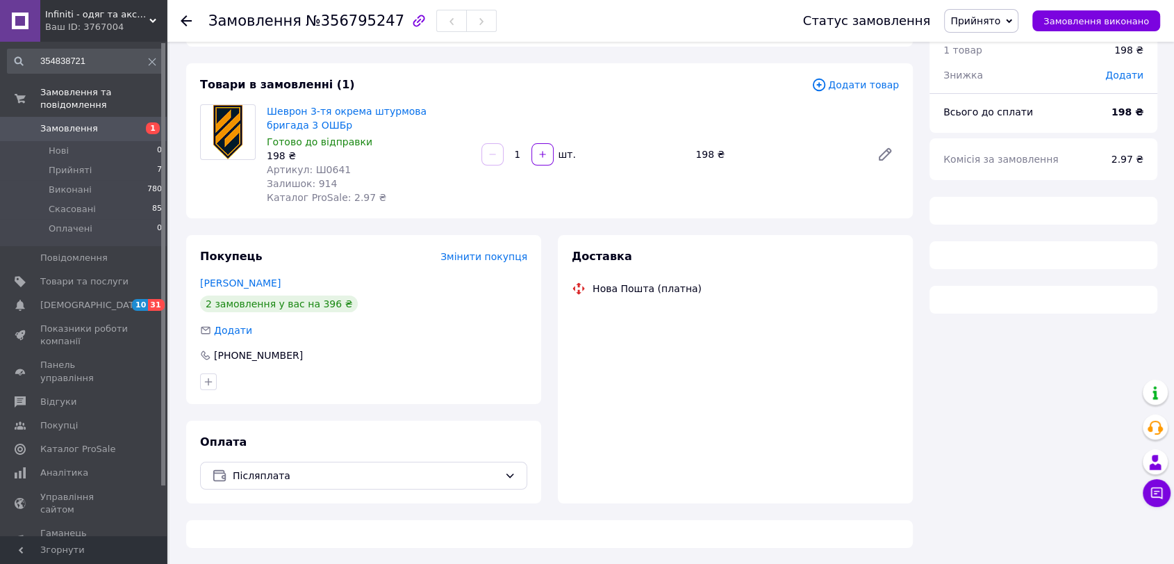
scroll to position [231, 0]
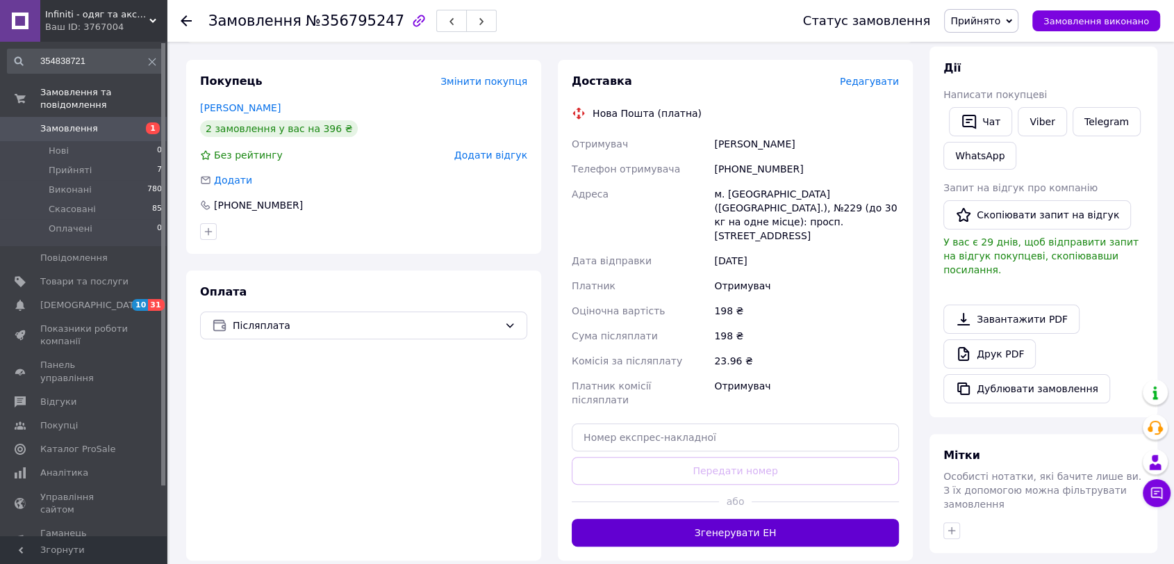
click at [722, 518] on button "Згенерувати ЕН" at bounding box center [735, 532] width 327 height 28
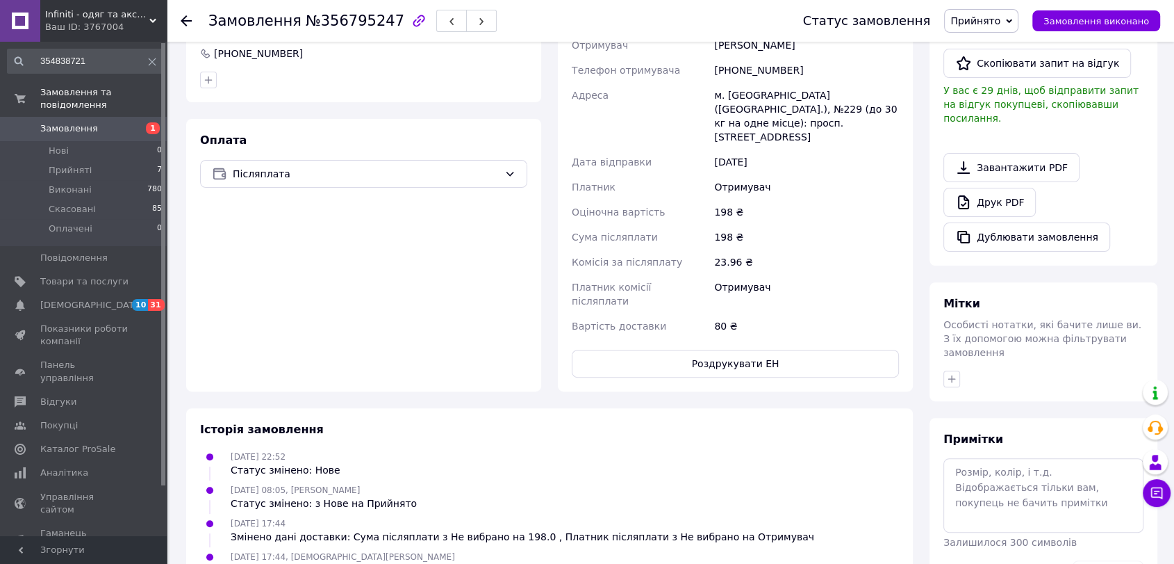
scroll to position [386, 0]
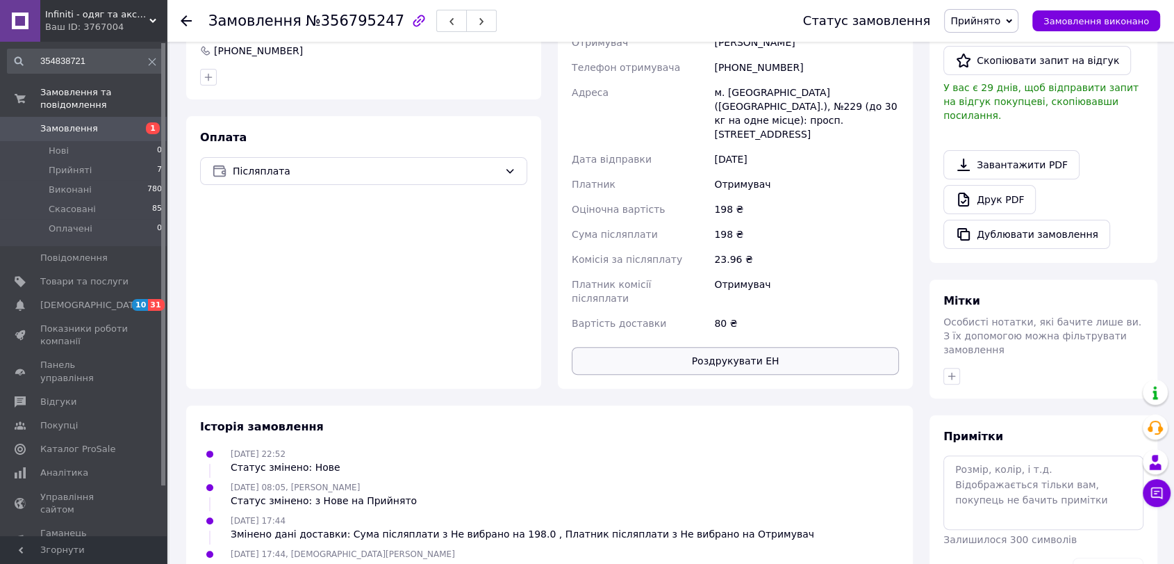
click at [762, 347] on button "Роздрукувати ЕН" at bounding box center [735, 361] width 327 height 28
click at [67, 164] on span "Прийняті" at bounding box center [70, 170] width 43 height 13
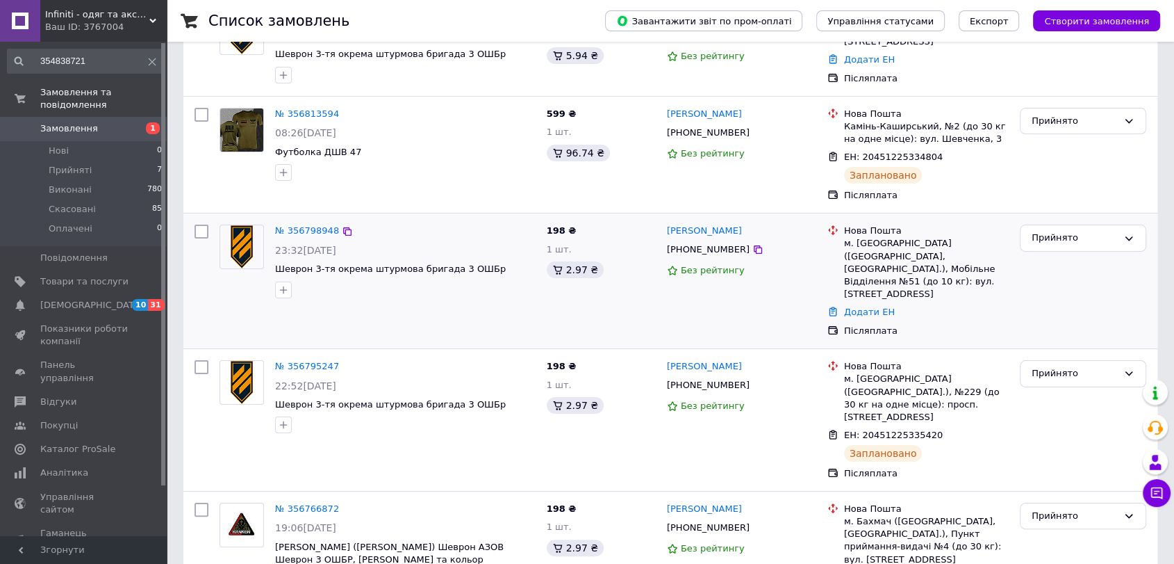
scroll to position [154, 0]
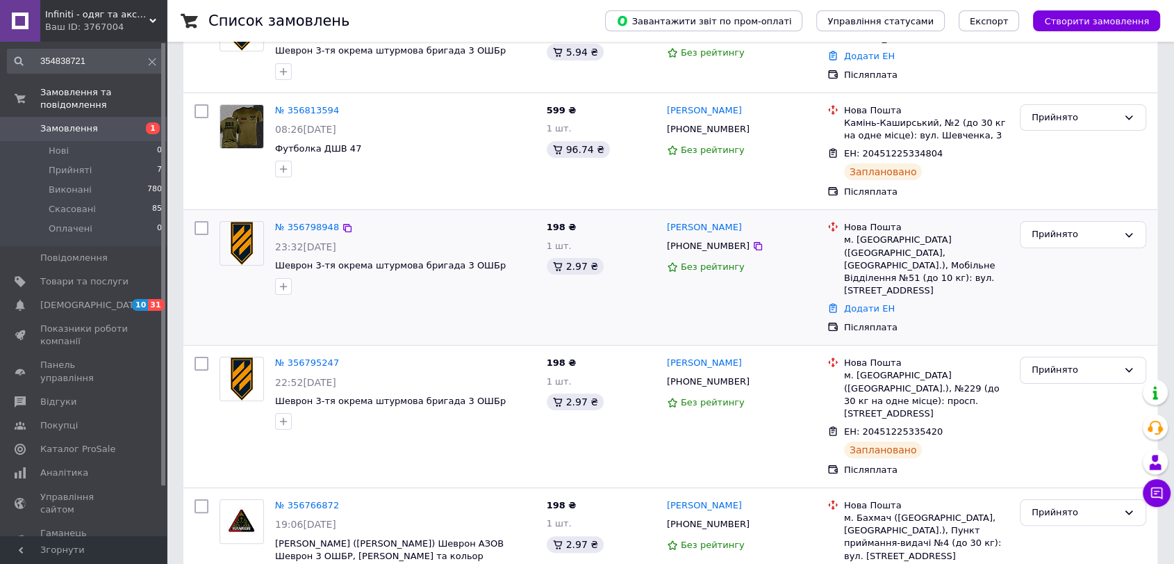
click at [491, 240] on div "23:32[DATE]" at bounding box center [405, 247] width 261 height 14
click at [295, 224] on link "№ 356798948" at bounding box center [307, 227] width 64 height 10
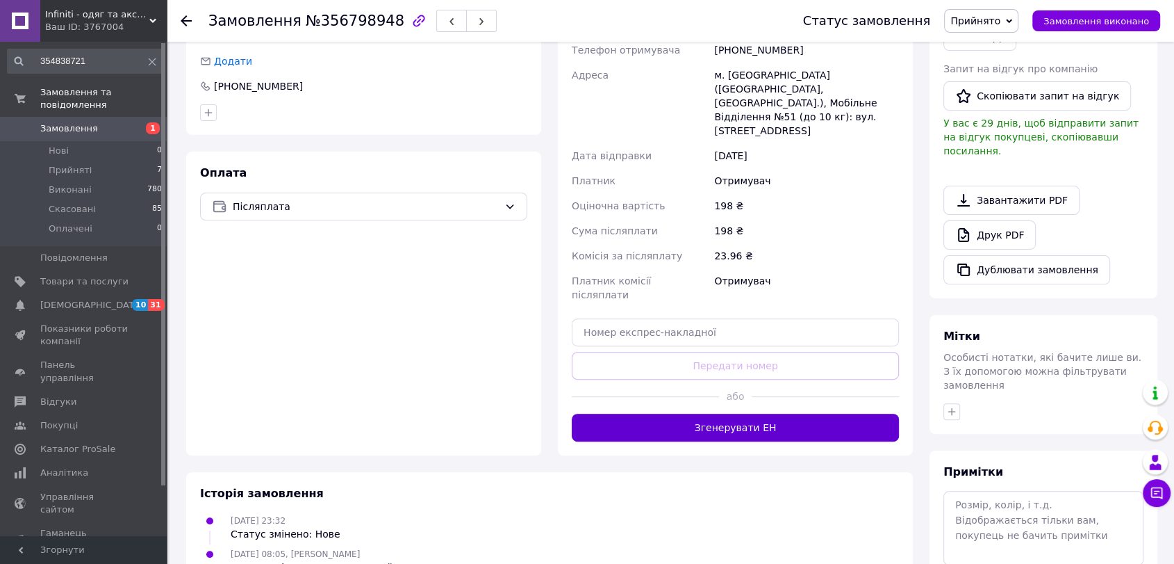
scroll to position [386, 0]
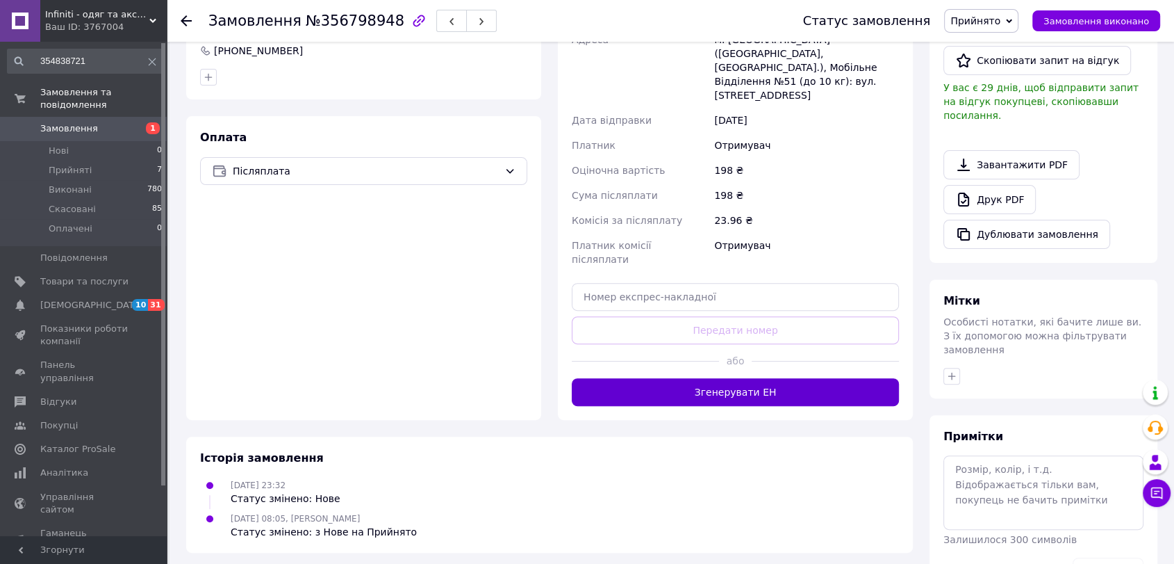
click at [722, 378] on button "Згенерувати ЕН" at bounding box center [735, 392] width 327 height 28
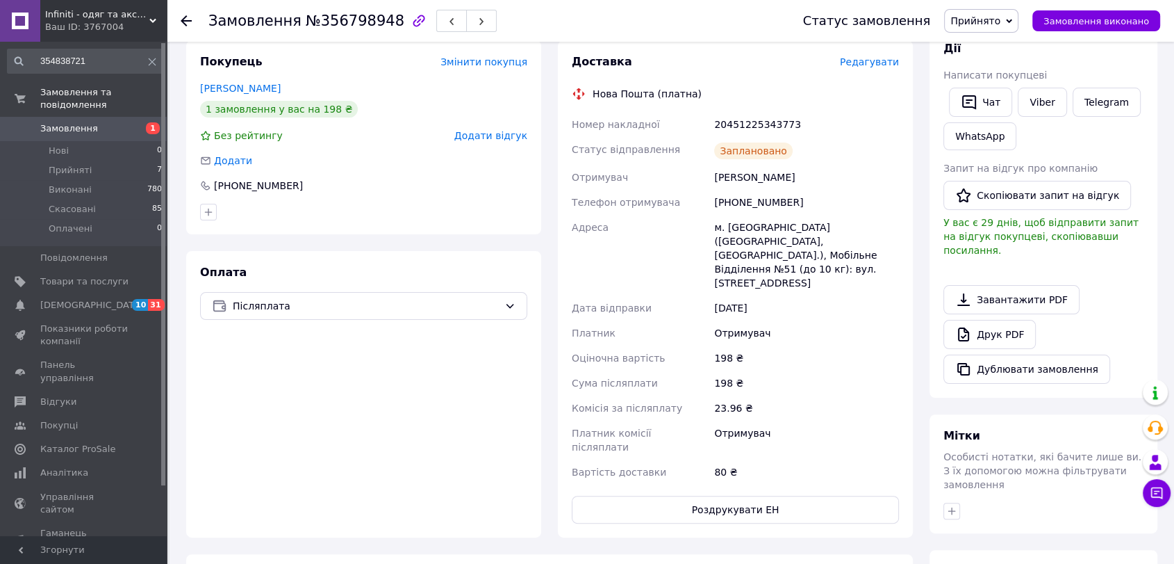
scroll to position [231, 0]
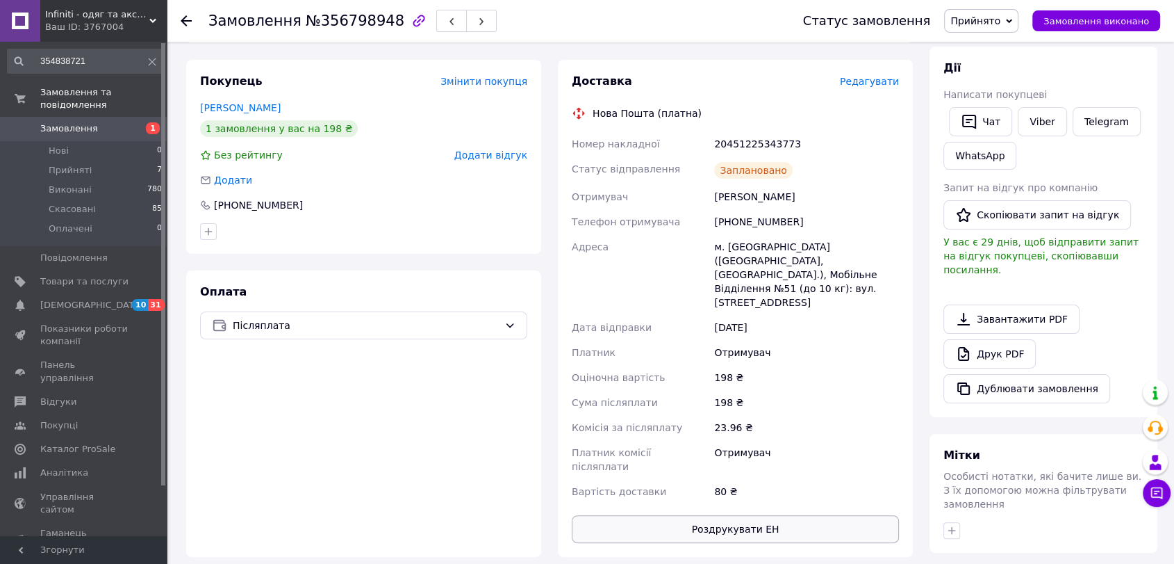
click at [716, 515] on button "Роздрукувати ЕН" at bounding box center [735, 529] width 327 height 28
click at [71, 164] on span "Прийняті" at bounding box center [70, 170] width 43 height 13
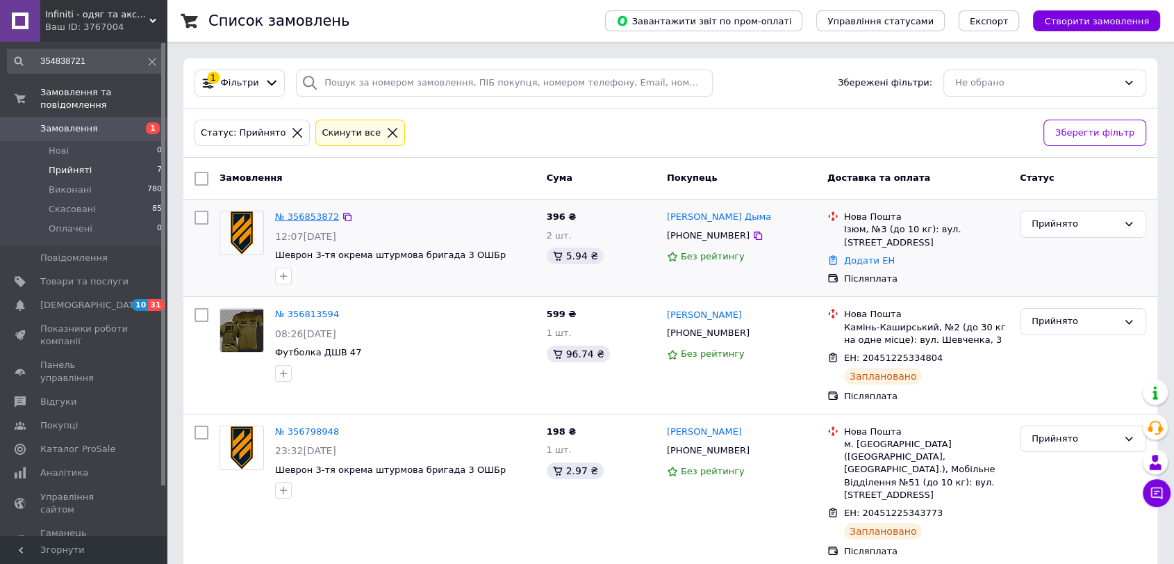
click at [298, 217] on link "№ 356853872" at bounding box center [307, 216] width 64 height 10
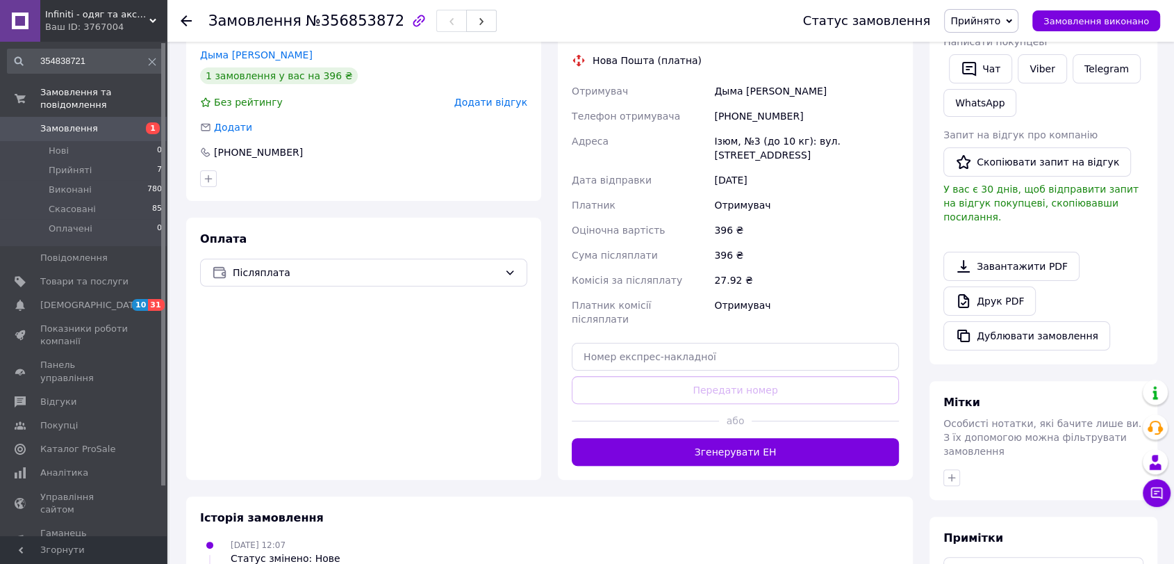
scroll to position [288, 0]
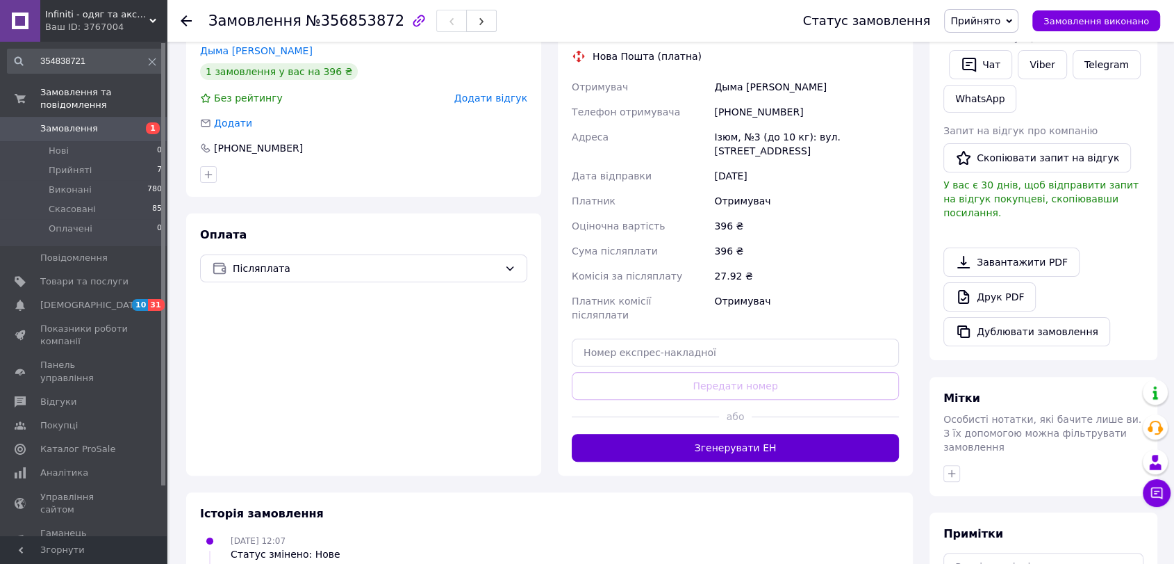
click at [719, 434] on button "Згенерувати ЕН" at bounding box center [735, 448] width 327 height 28
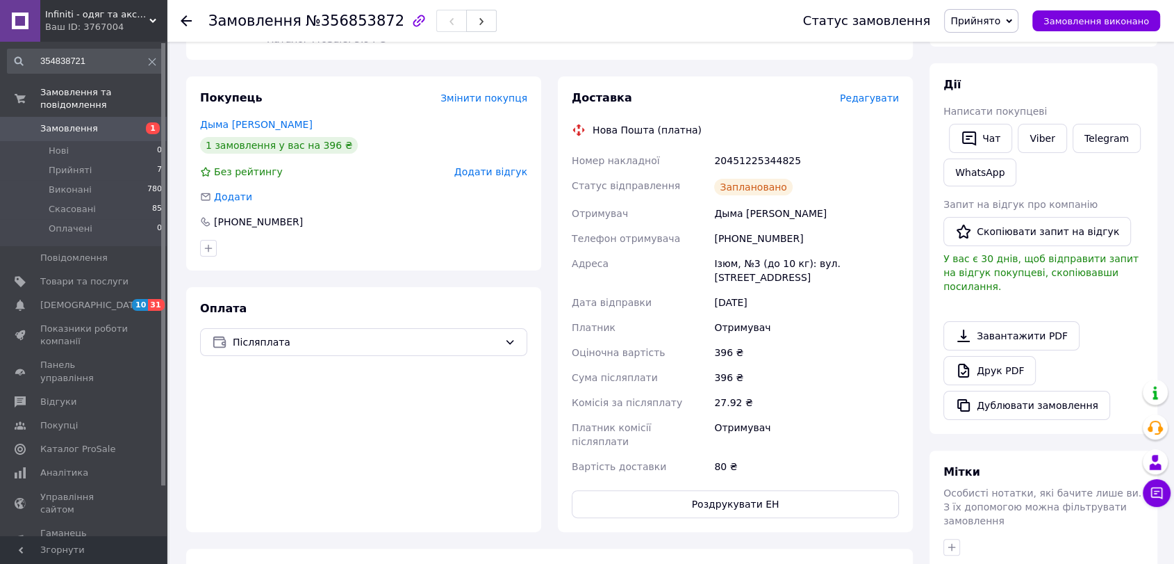
scroll to position [211, 0]
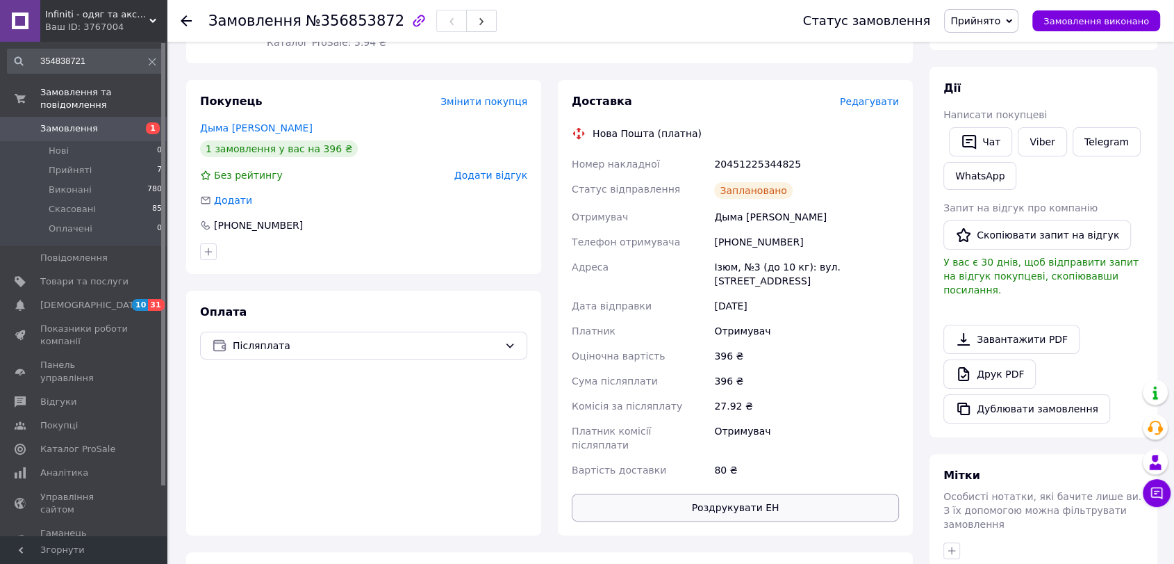
click at [703, 493] on button "Роздрукувати ЕН" at bounding box center [735, 507] width 327 height 28
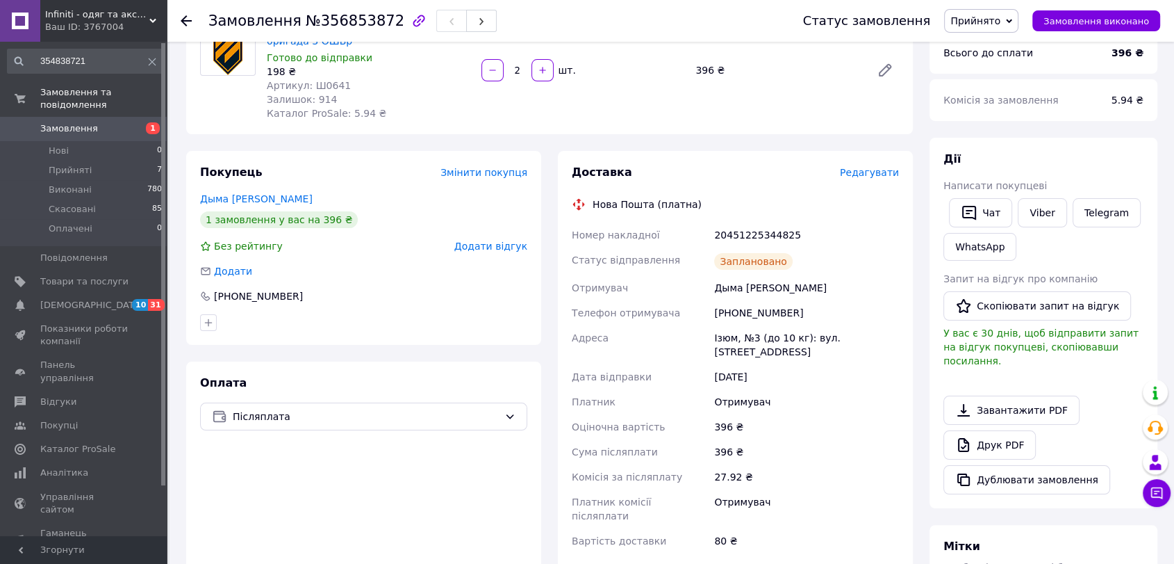
scroll to position [0, 0]
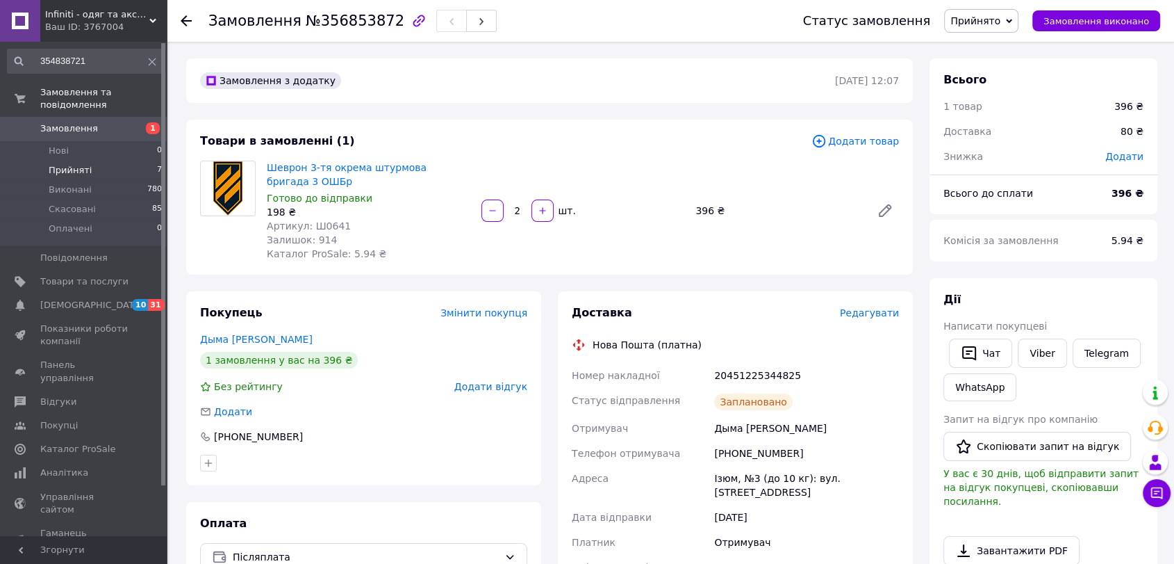
click at [65, 164] on span "Прийняті" at bounding box center [70, 170] width 43 height 13
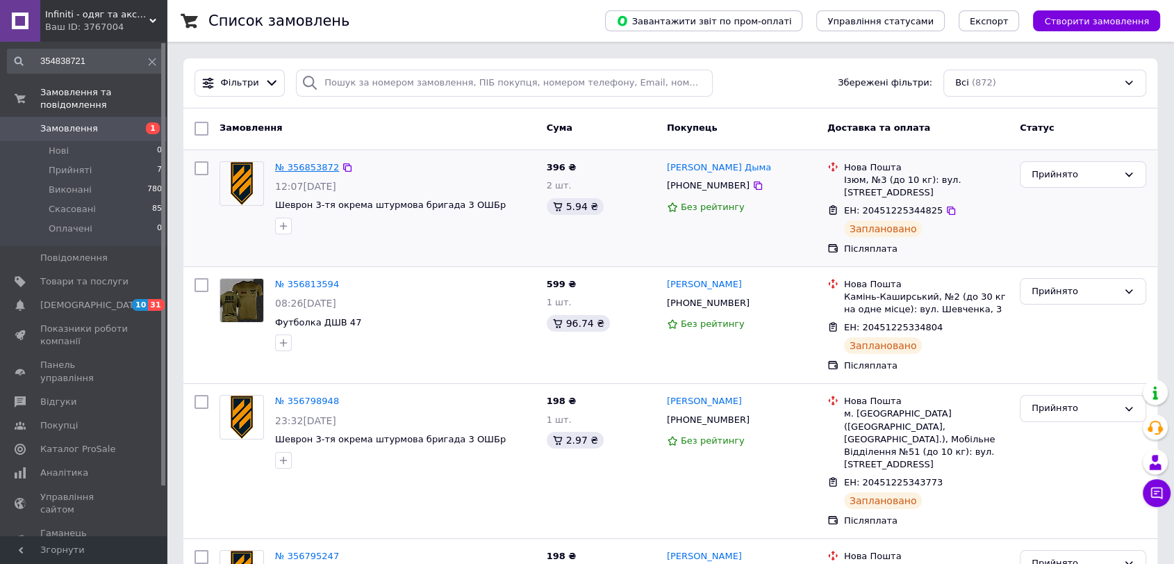
click at [285, 169] on link "№ 356853872" at bounding box center [307, 167] width 64 height 10
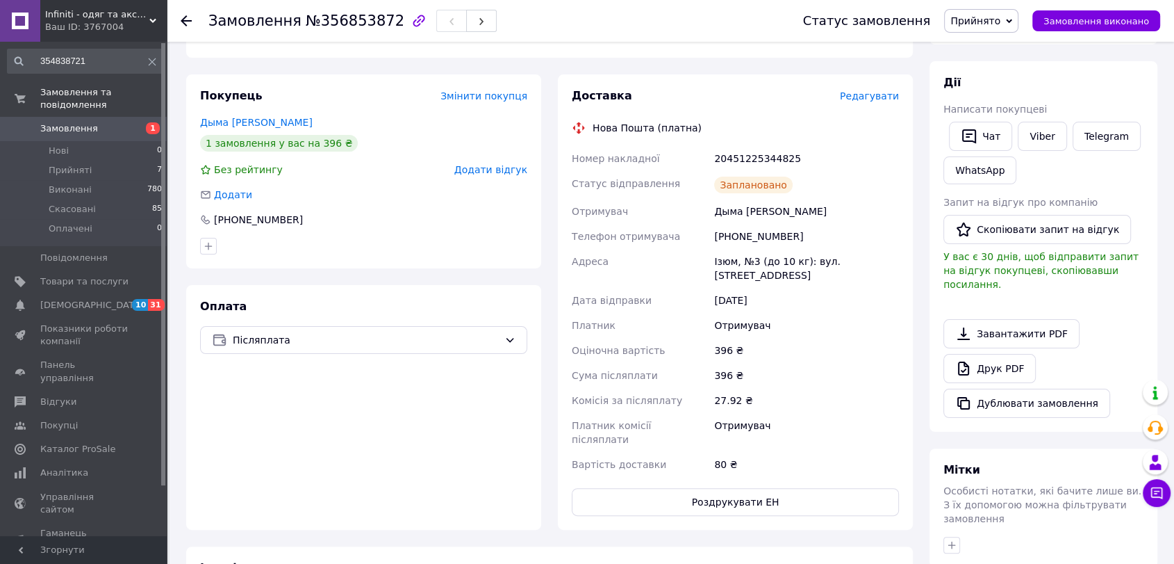
scroll to position [231, 0]
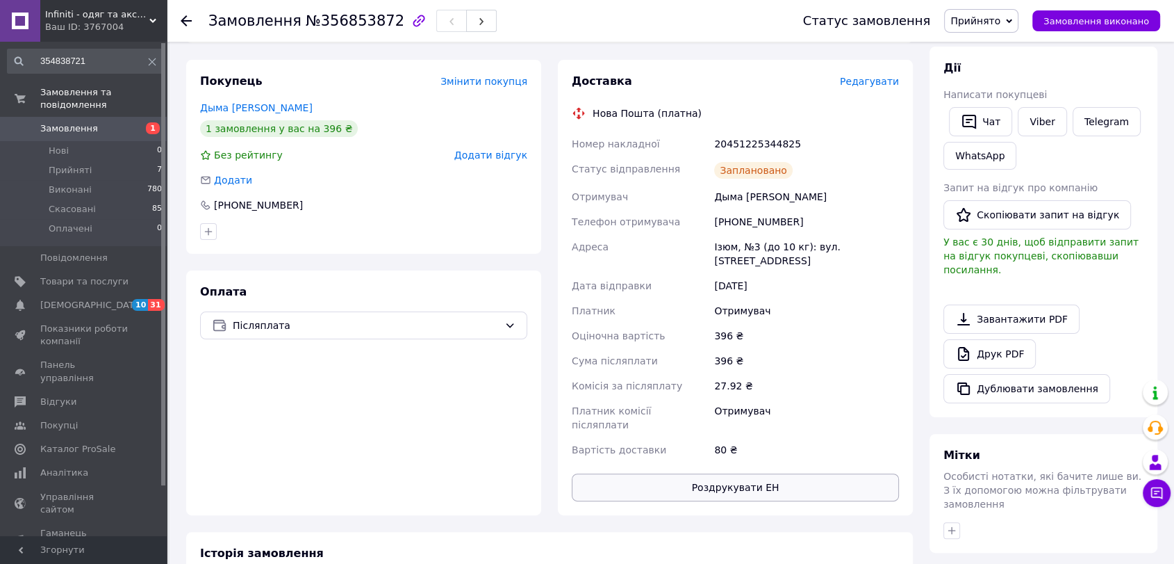
click at [719, 473] on button "Роздрукувати ЕН" at bounding box center [735, 487] width 327 height 28
